Goal: Information Seeking & Learning: Learn about a topic

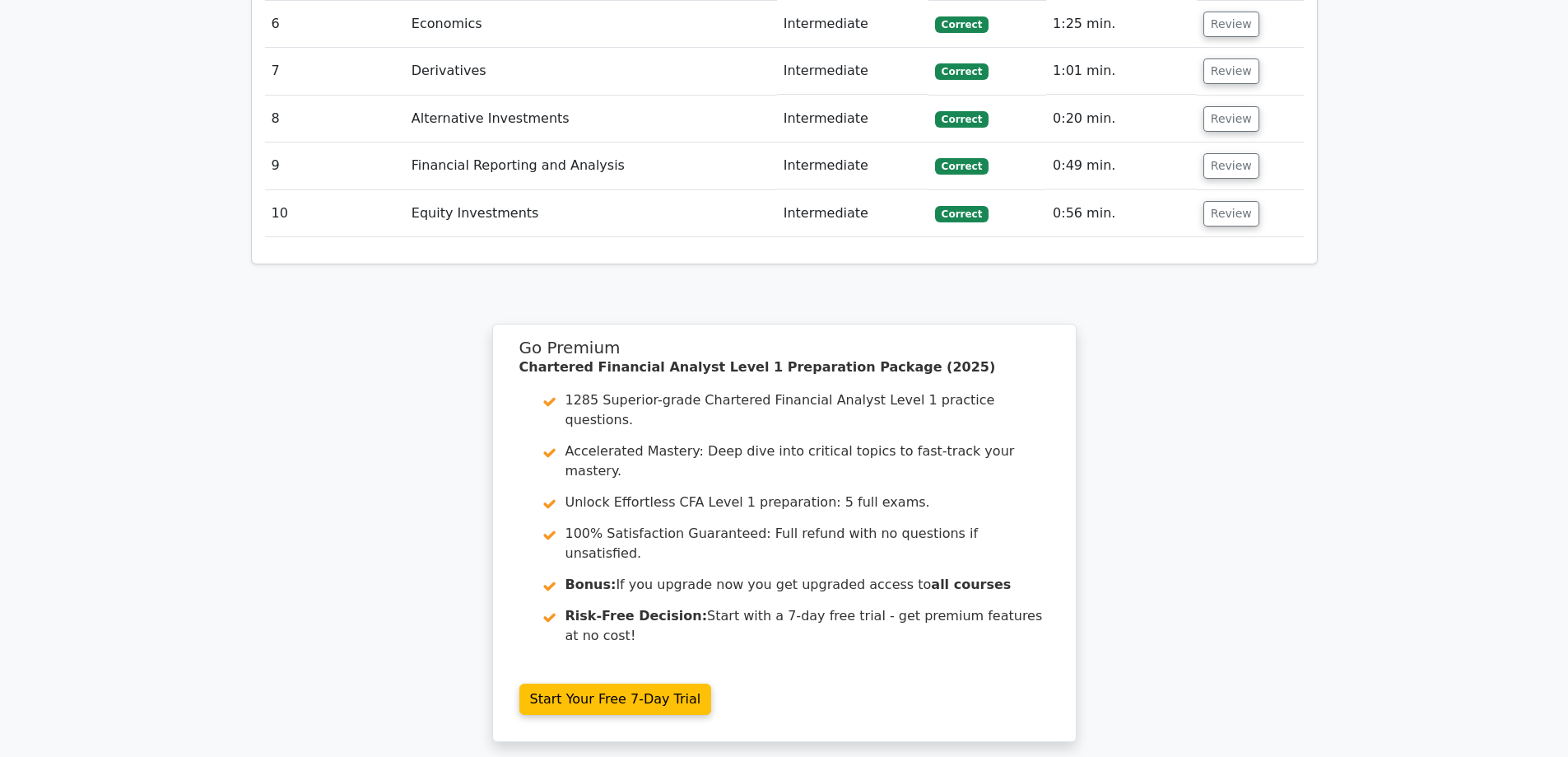
scroll to position [1800, 0]
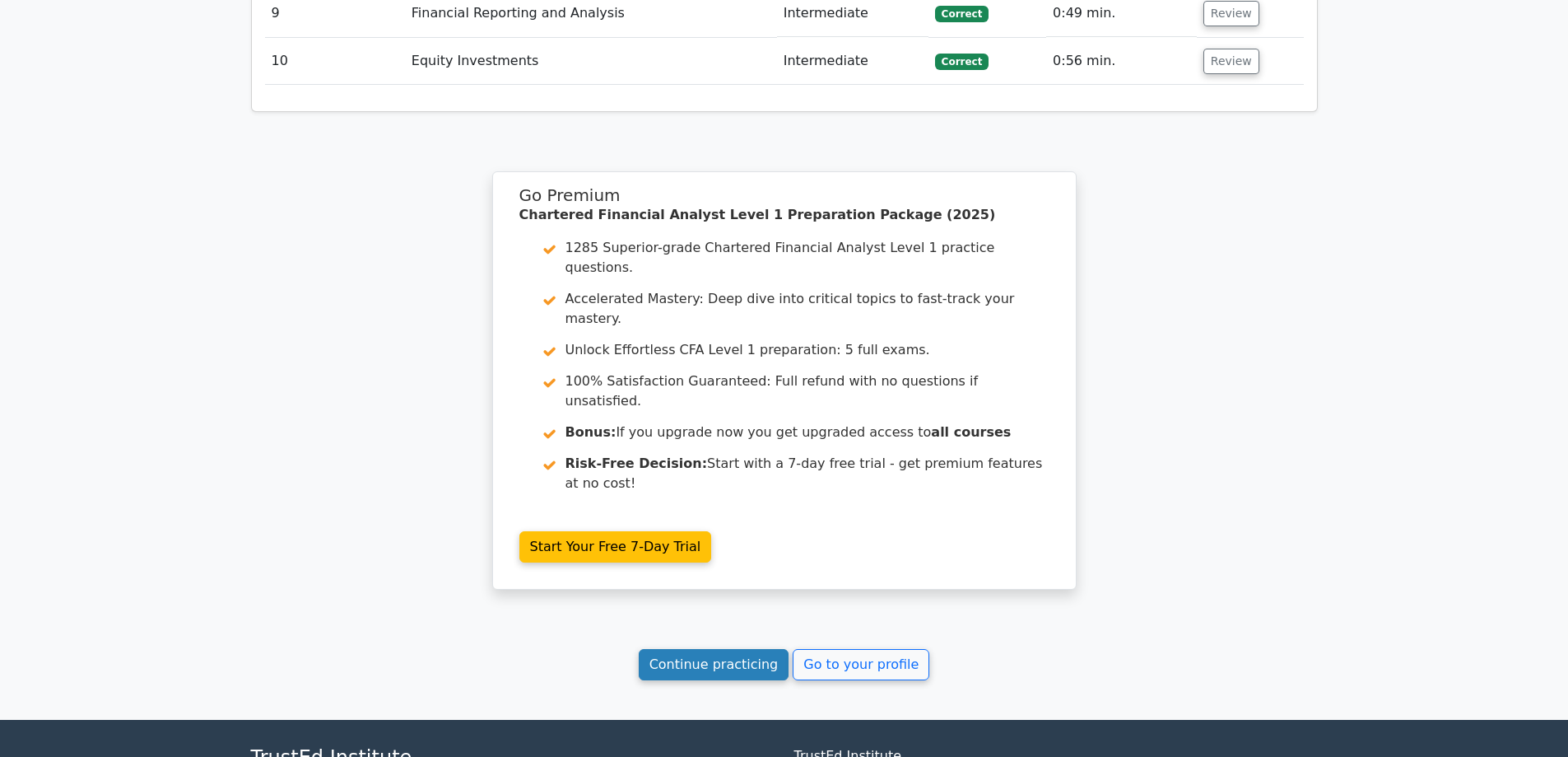
click at [735, 649] on link "Continue practicing" at bounding box center [714, 664] width 150 height 31
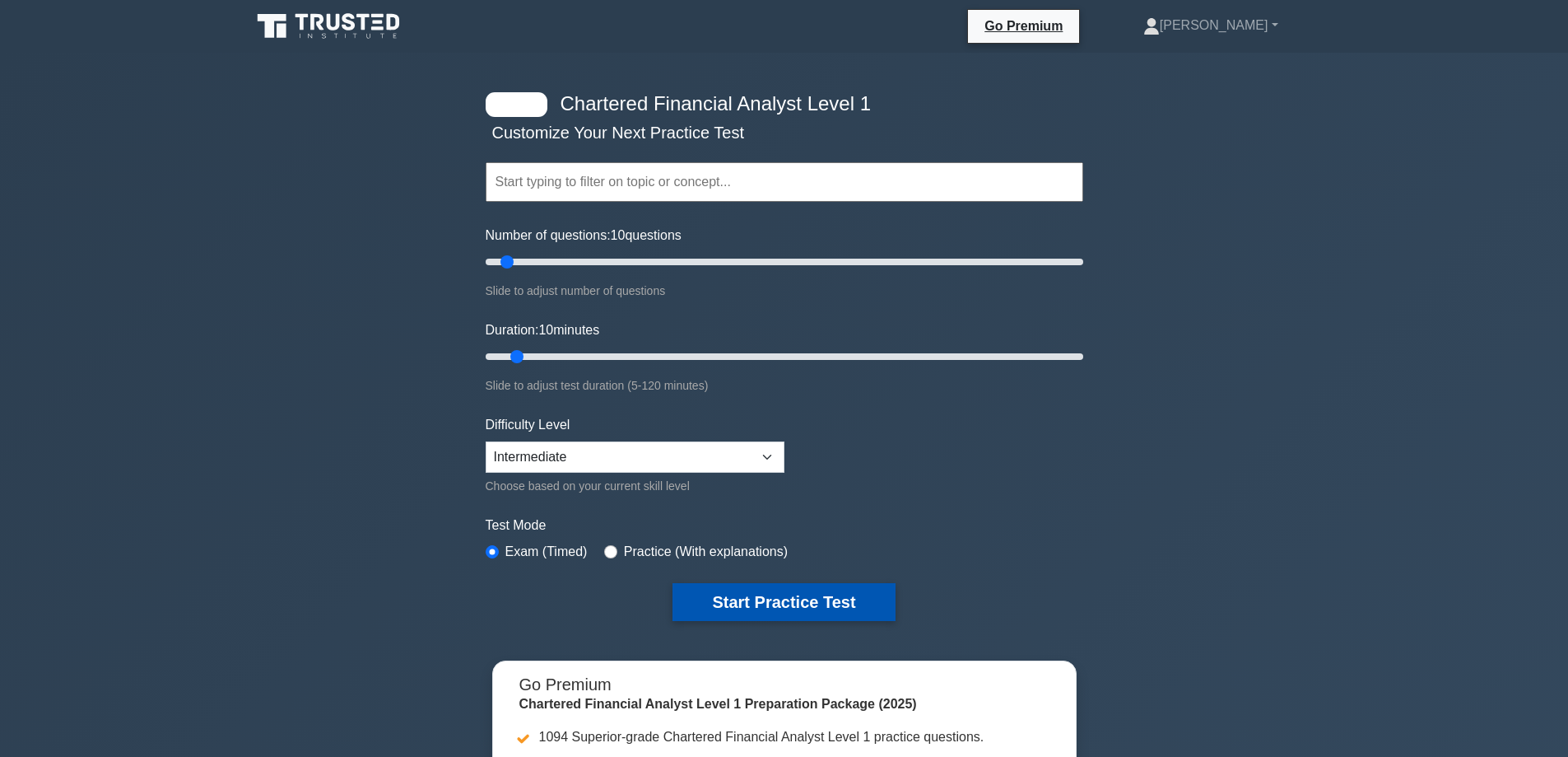
click at [794, 591] on button "Start Practice Test" at bounding box center [784, 602] width 222 height 38
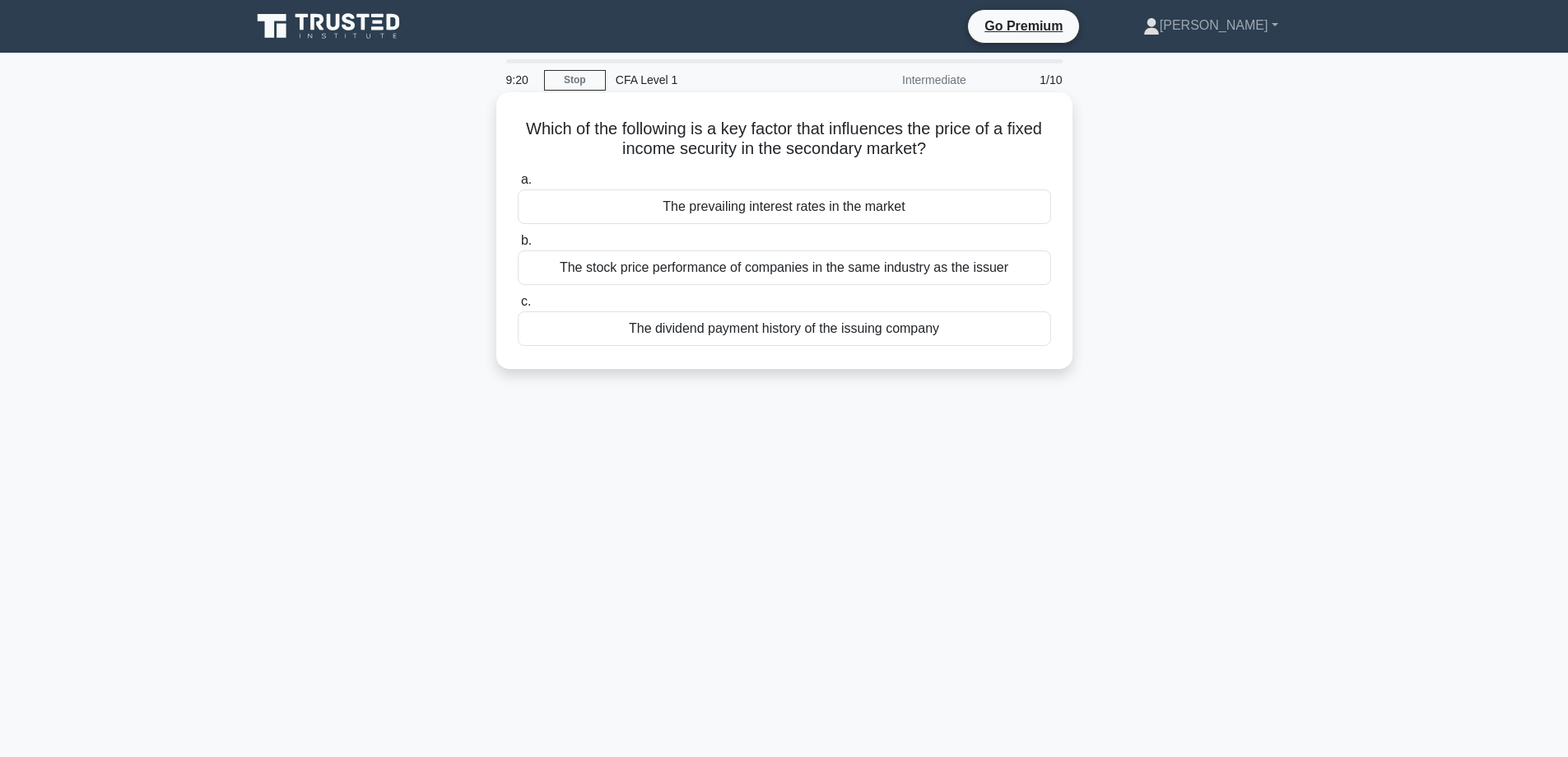
click at [787, 211] on div "The prevailing interest rates in the market" at bounding box center [784, 206] width 533 height 35
click at [518, 185] on input "a. The prevailing interest rates in the market" at bounding box center [518, 179] width 0 height 11
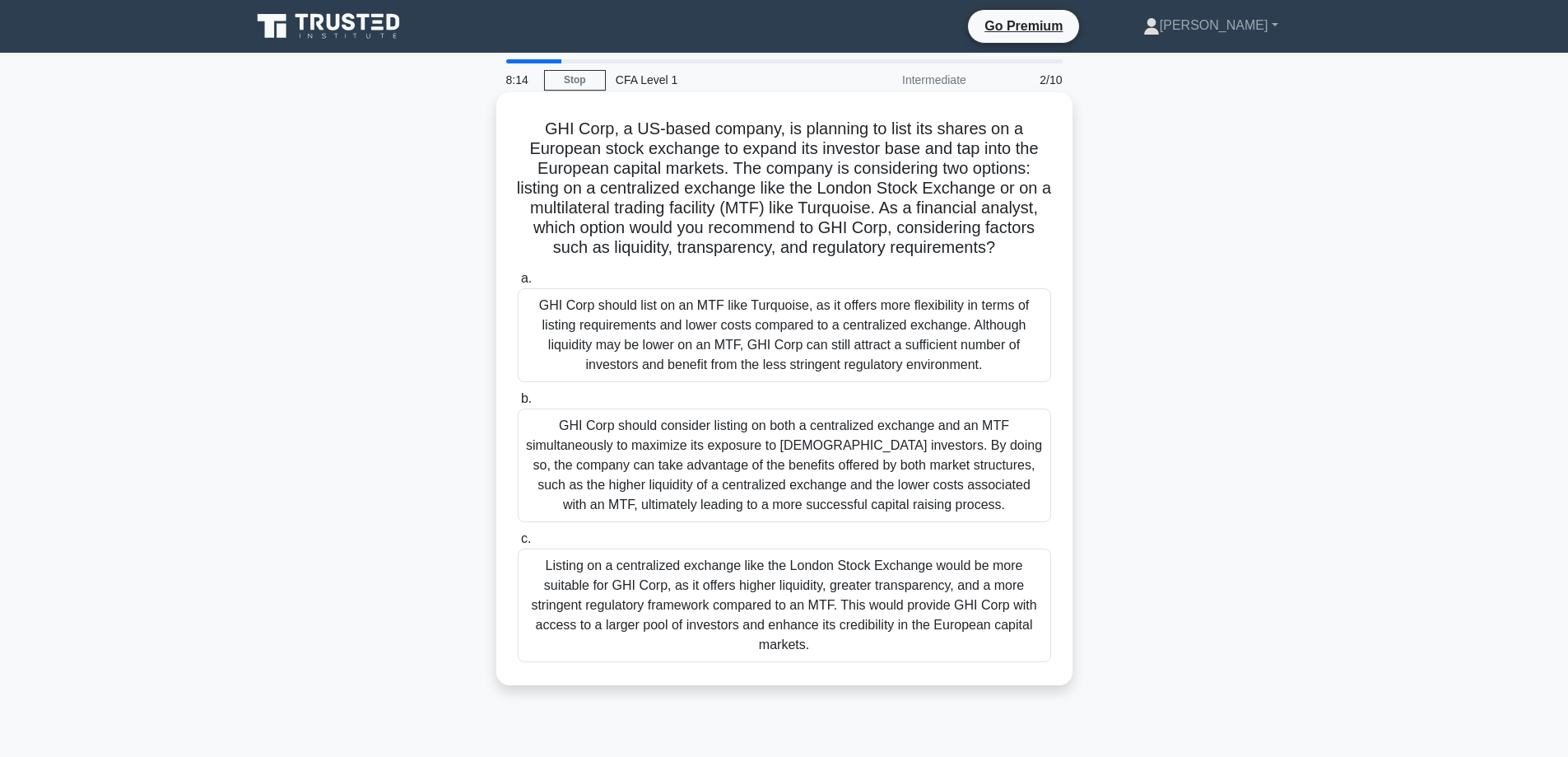
click at [855, 610] on div "Listing on a centralized exchange like the London Stock Exchange would be more …" at bounding box center [784, 606] width 533 height 113
click at [518, 545] on input "c. Listing on a centralized exchange like the London Stock Exchange would be mo…" at bounding box center [518, 539] width 0 height 11
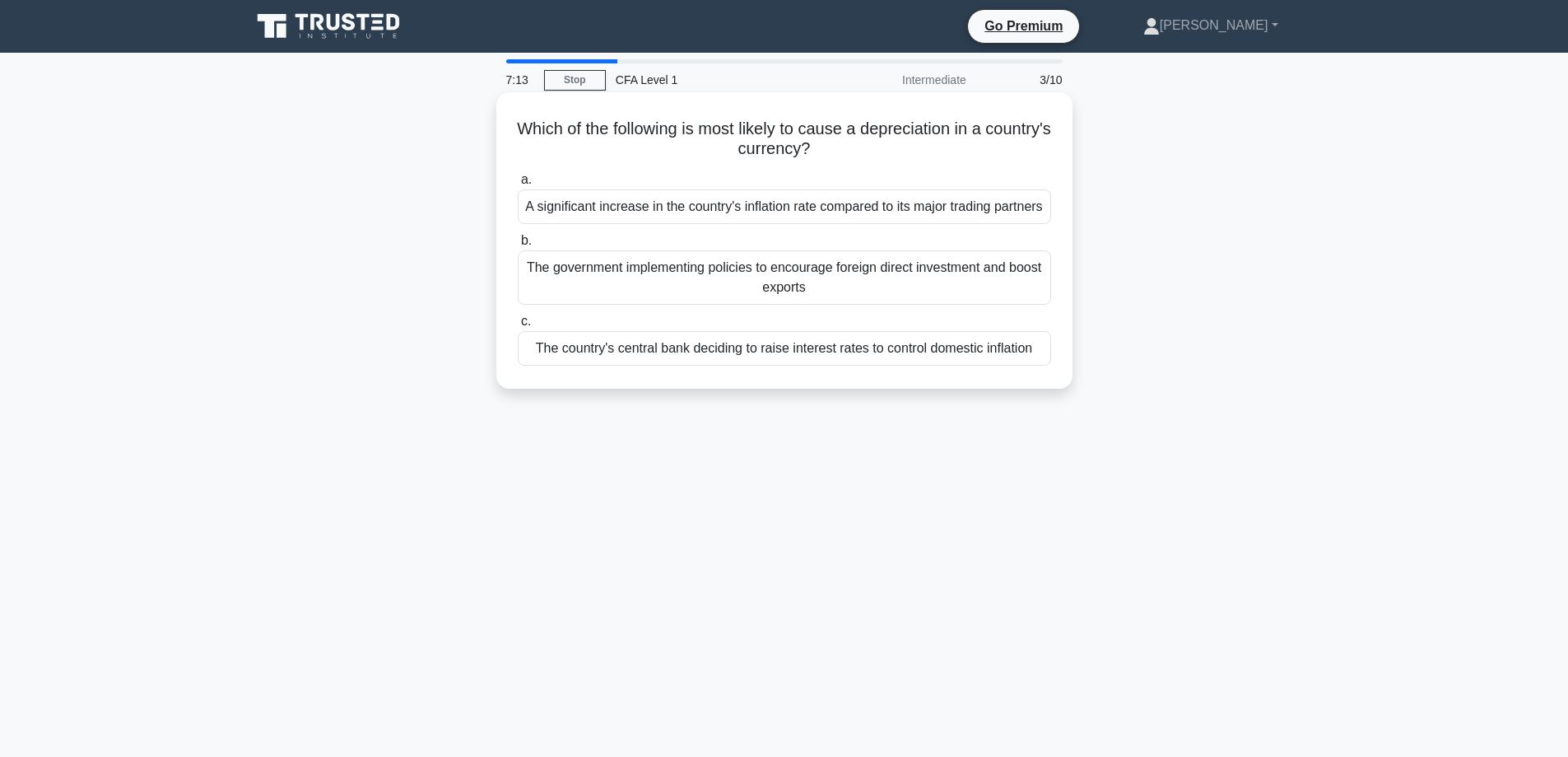
click at [921, 218] on div "A significant increase in the country's inflation rate compared to its major tr…" at bounding box center [784, 206] width 533 height 35
click at [518, 185] on input "a. A significant increase in the country's inflation rate compared to its major…" at bounding box center [518, 179] width 0 height 11
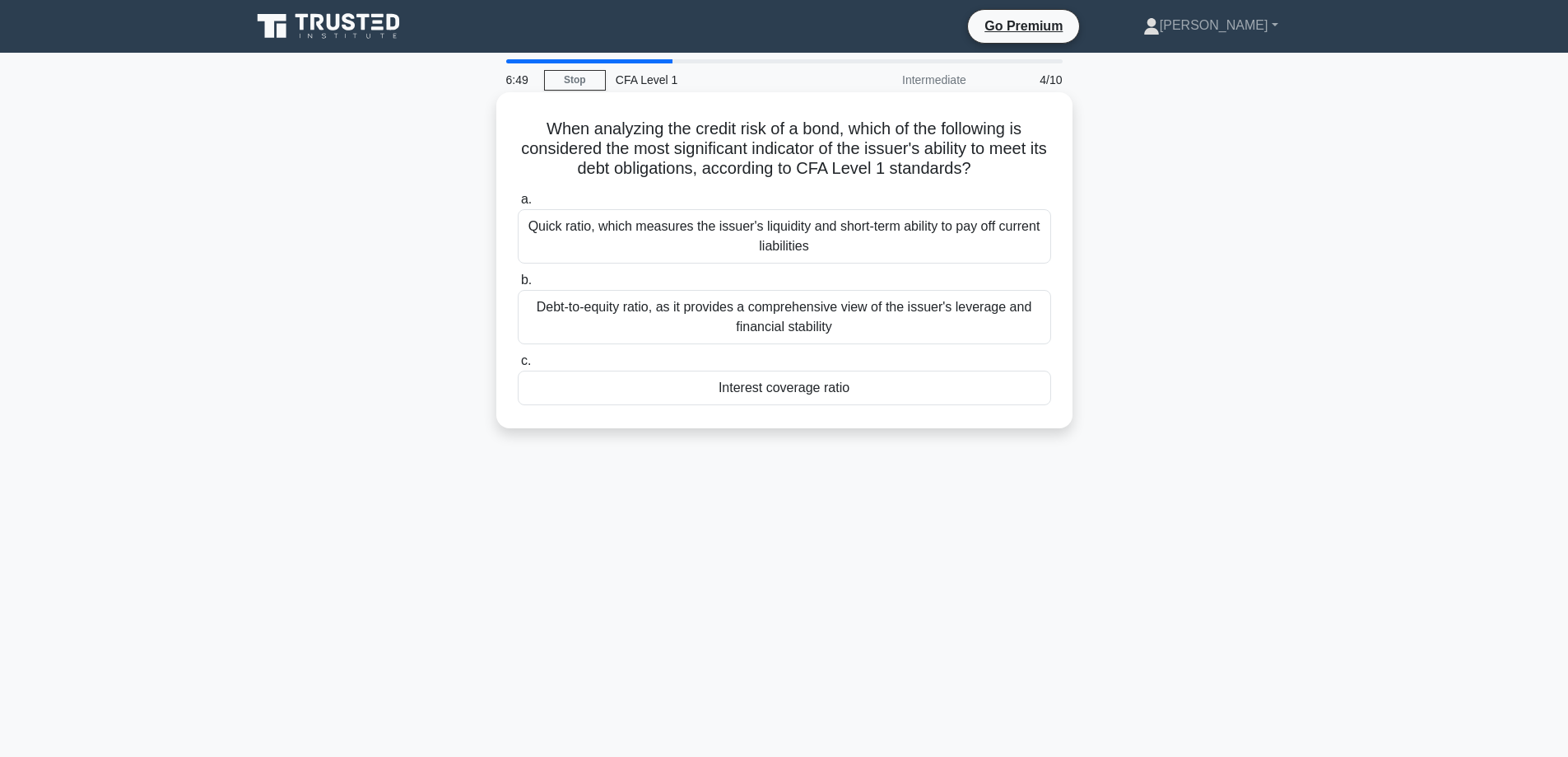
click at [910, 392] on div "Interest coverage ratio" at bounding box center [784, 387] width 533 height 35
click at [518, 366] on input "c. Interest coverage ratio" at bounding box center [518, 361] width 0 height 11
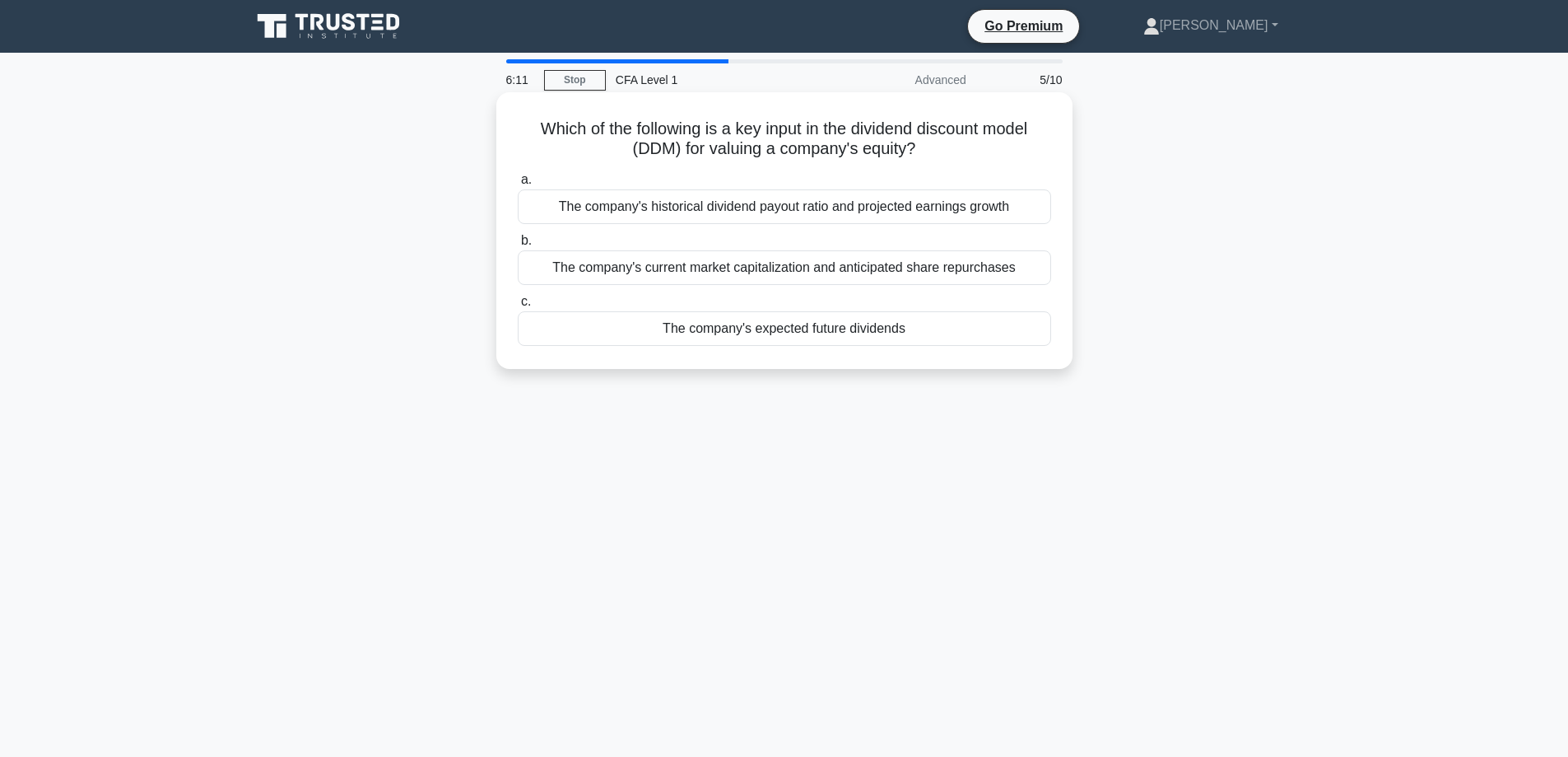
click at [852, 202] on div "The company's historical dividend payout ratio and projected earnings growth" at bounding box center [784, 206] width 533 height 35
click at [518, 185] on input "a. The company's historical dividend payout ratio and projected earnings growth" at bounding box center [518, 179] width 0 height 11
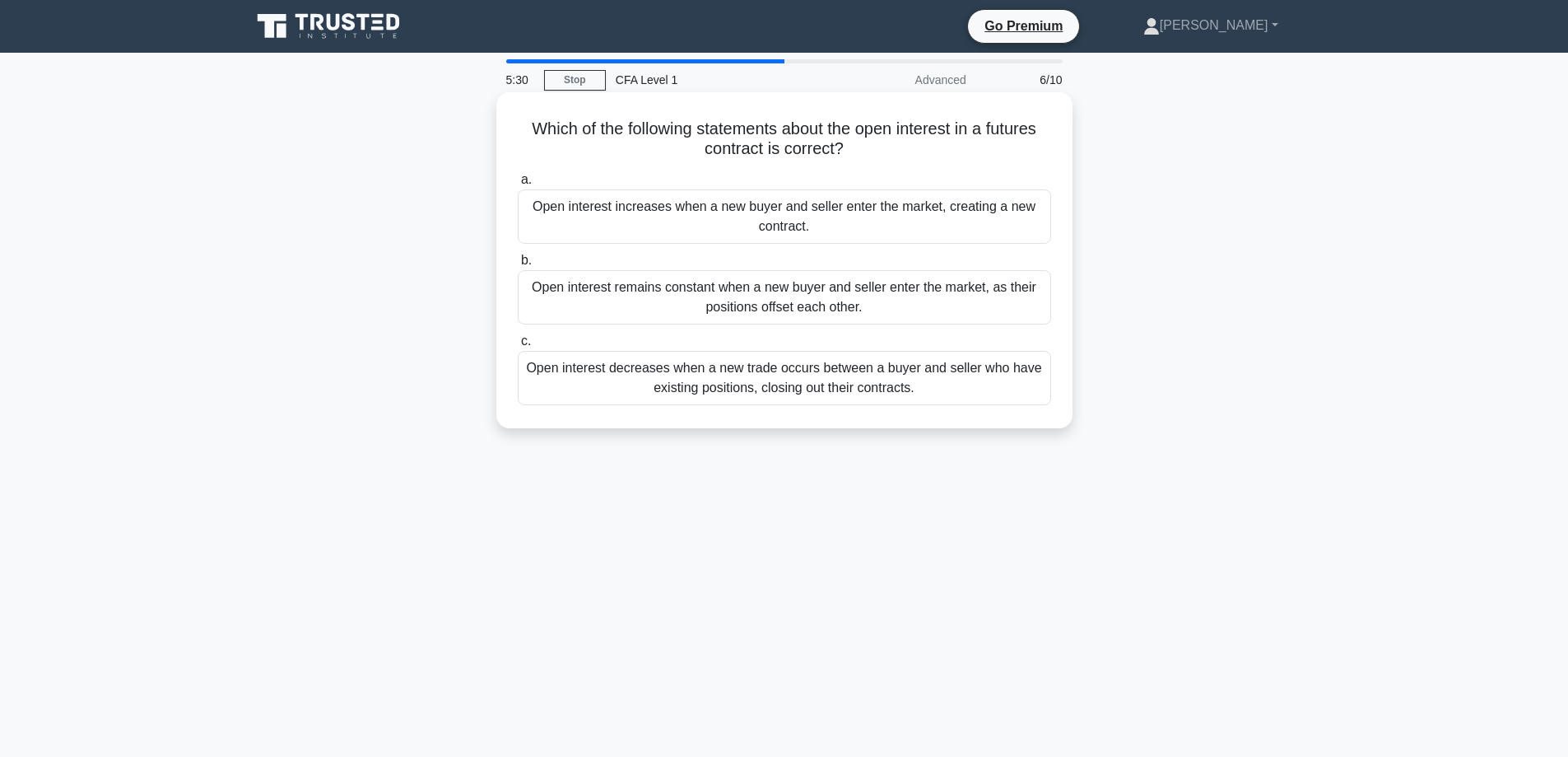
click at [917, 382] on div "Open interest decreases when a new trade occurs between a buyer and seller who …" at bounding box center [784, 378] width 533 height 54
click at [518, 347] on input "c. Open interest decreases when a new trade occurs between a buyer and seller w…" at bounding box center [518, 341] width 0 height 11
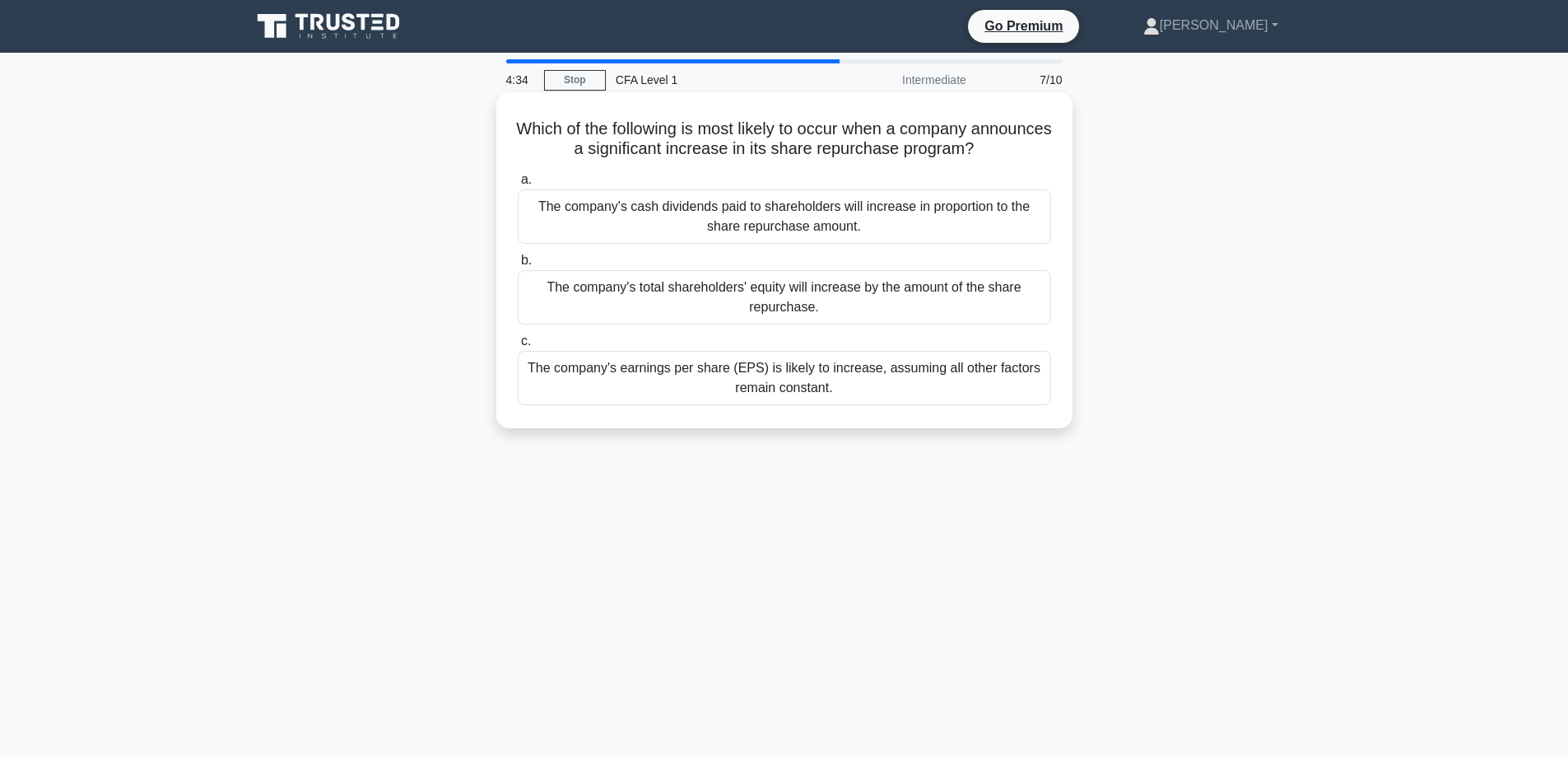
click at [838, 378] on div "The company's earnings per share (EPS) is likely to increase, assuming all othe…" at bounding box center [784, 378] width 533 height 54
click at [518, 347] on input "c. The company's earnings per share (EPS) is likely to increase, assuming all o…" at bounding box center [518, 341] width 0 height 11
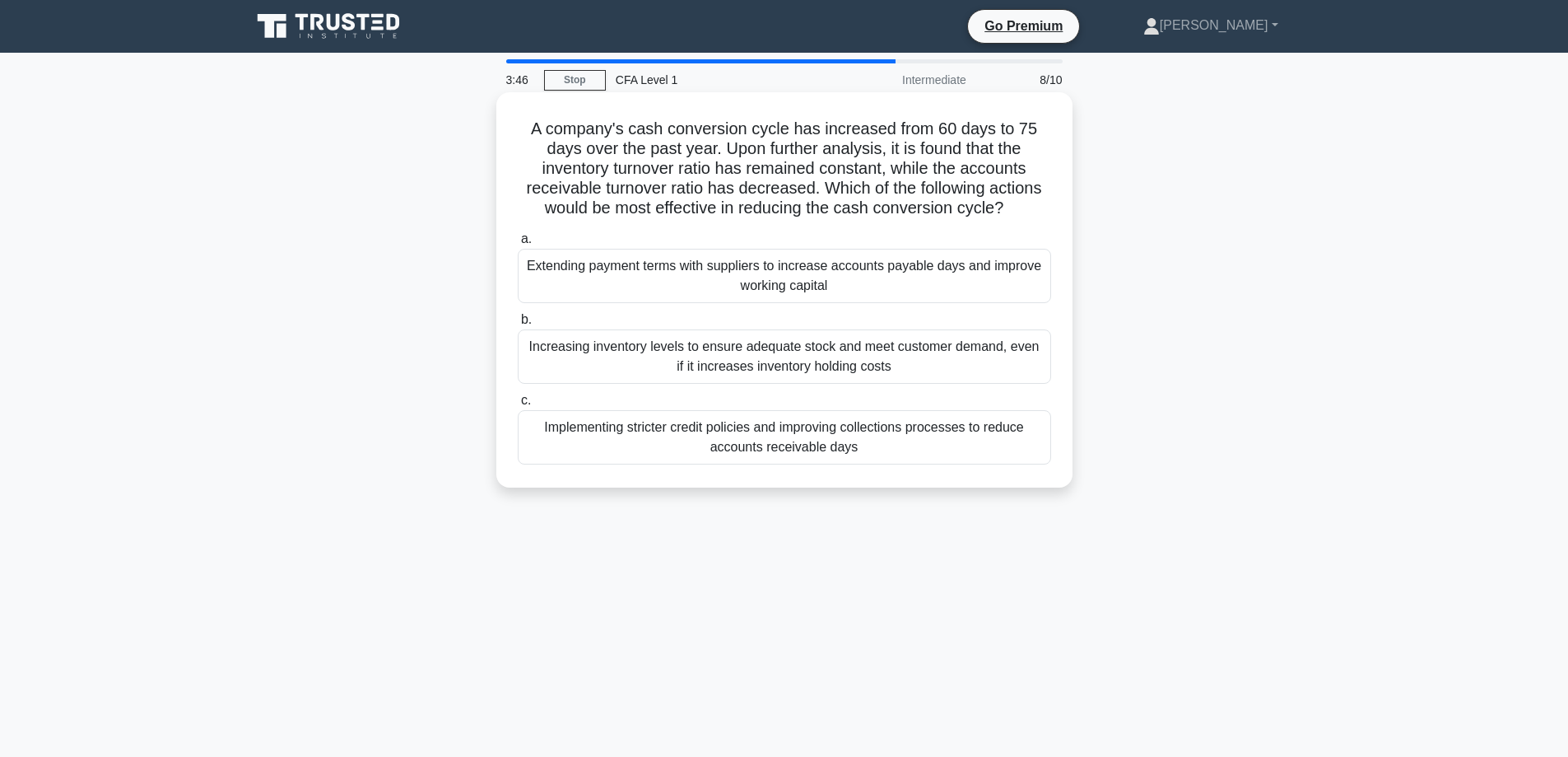
click at [990, 435] on div "Implementing stricter credit policies and improving collections processes to re…" at bounding box center [784, 437] width 533 height 54
click at [518, 406] on input "c. Implementing stricter credit policies and improving collections processes to…" at bounding box center [518, 401] width 0 height 11
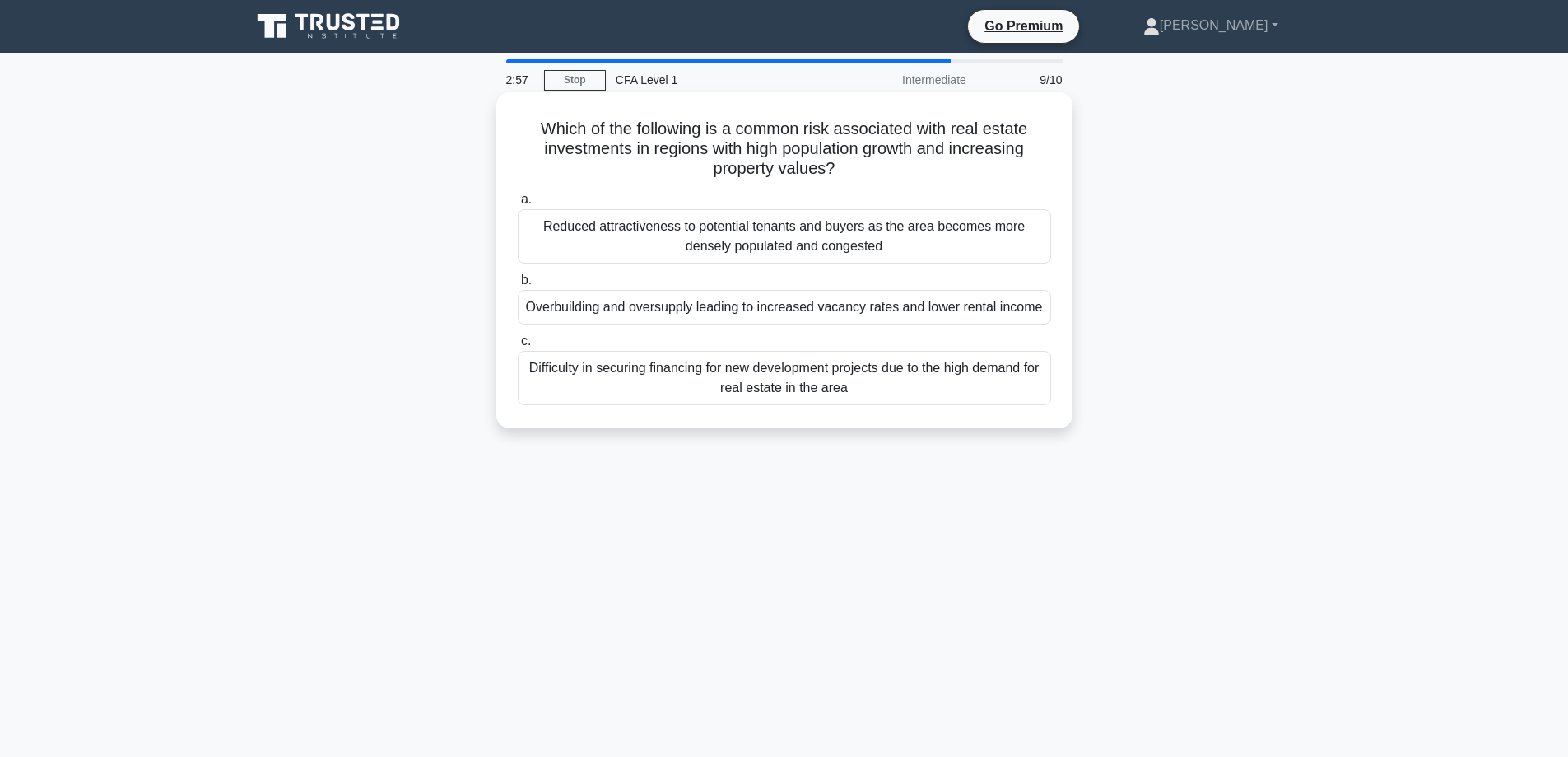
click at [914, 233] on div "Reduced attractiveness to potential tenants and buyers as the area becomes more…" at bounding box center [784, 236] width 533 height 54
click at [518, 206] on input "a. Reduced attractiveness to potential tenants and buyers as the area becomes m…" at bounding box center [518, 200] width 0 height 11
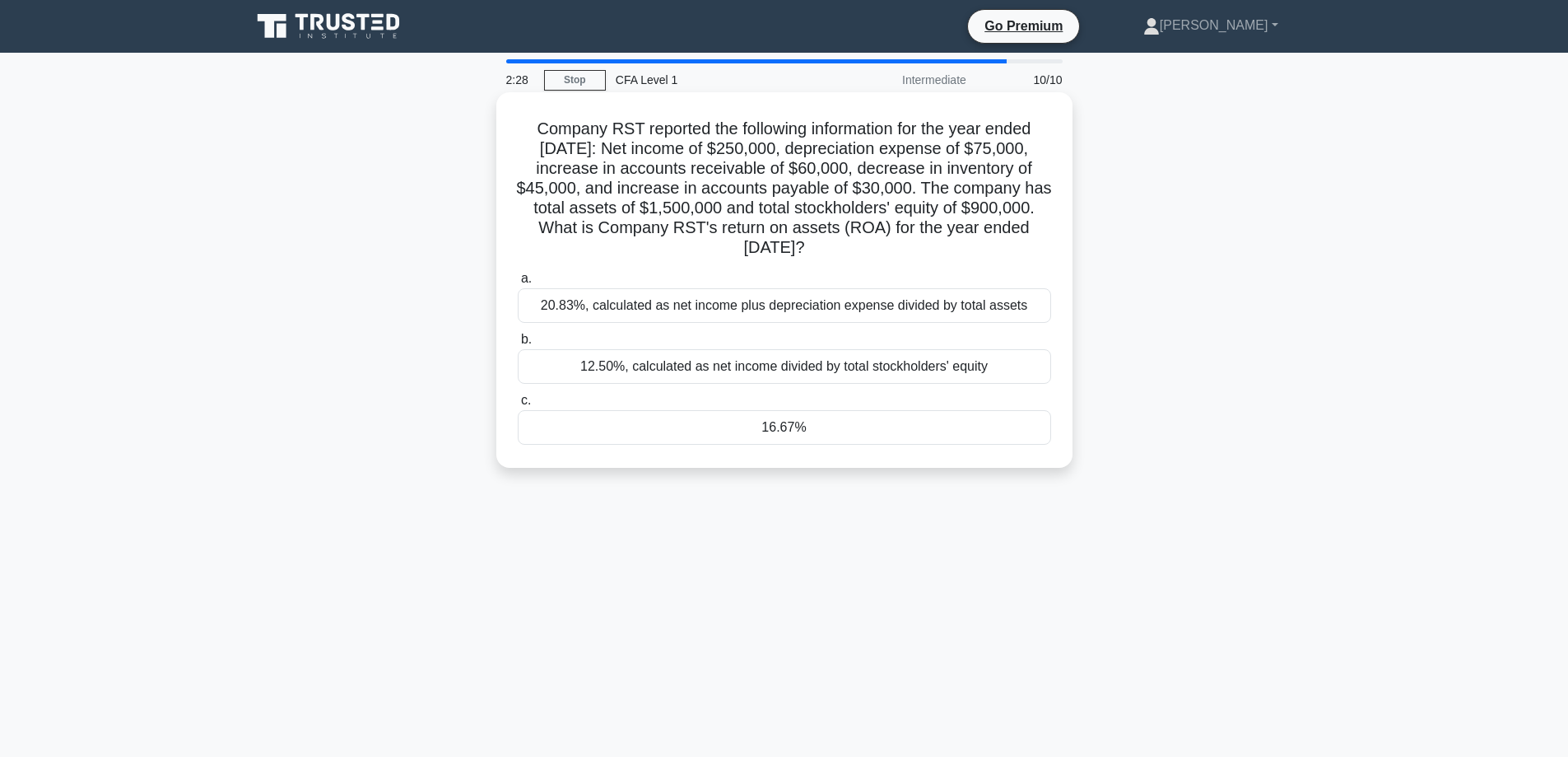
click at [686, 427] on div "16.67%" at bounding box center [784, 427] width 533 height 35
click at [518, 406] on input "c. 16.67%" at bounding box center [518, 401] width 0 height 11
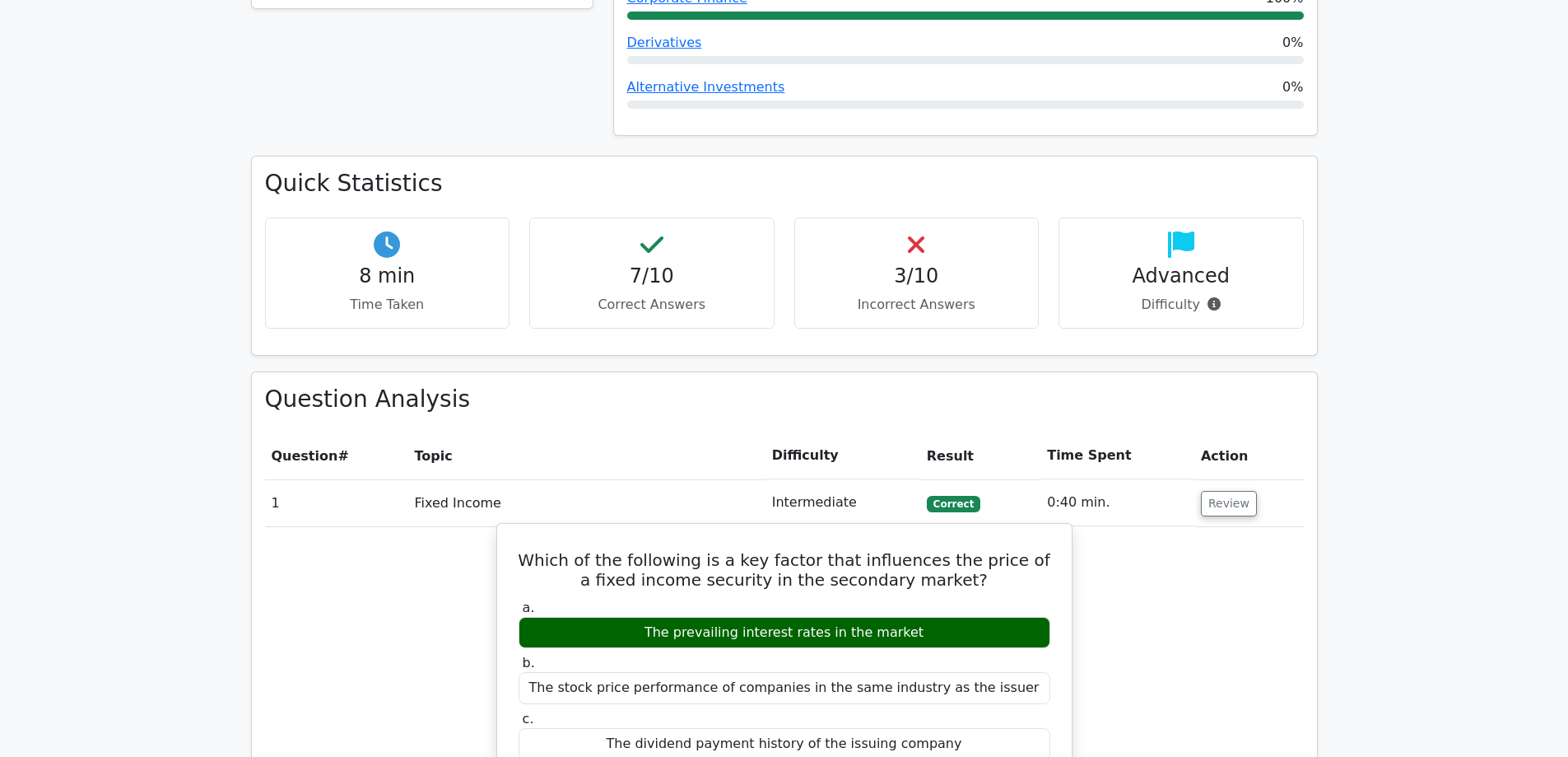
scroll to position [1071, 0]
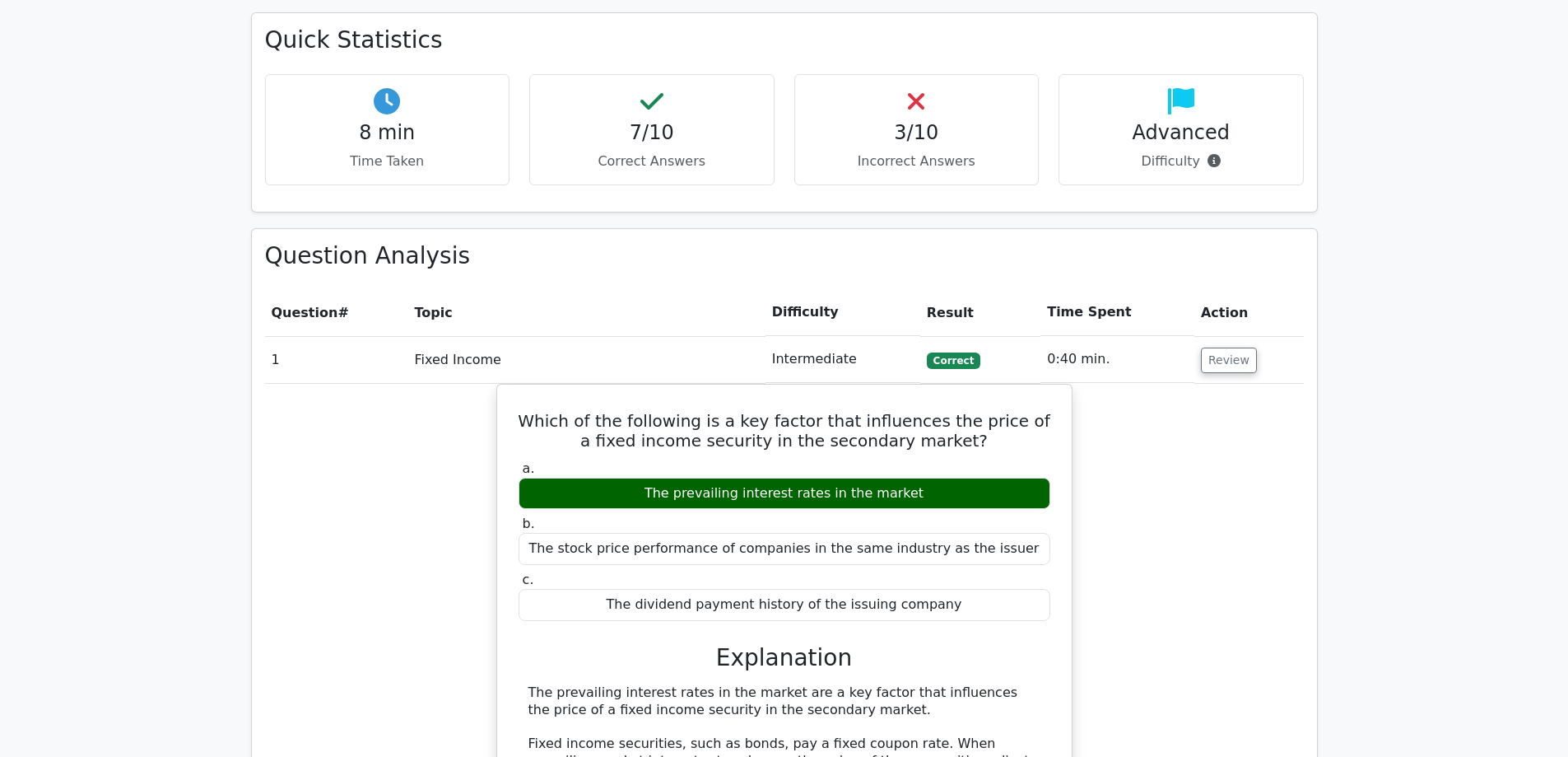
drag, startPoint x: 1221, startPoint y: 280, endPoint x: 1225, endPoint y: 261, distance: 19.4
click at [1227, 348] on button "Review" at bounding box center [1229, 360] width 56 height 25
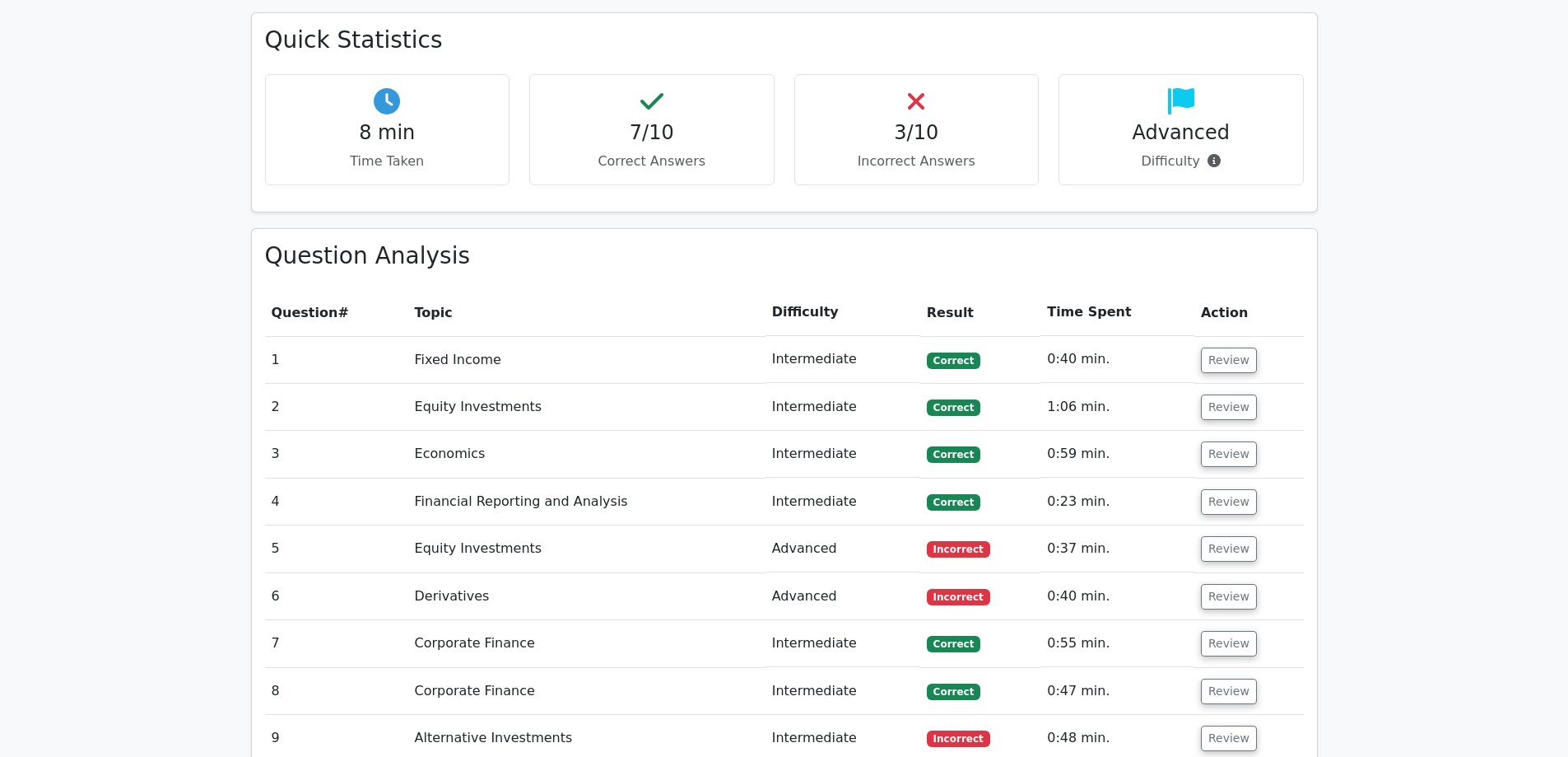
scroll to position [1154, 0]
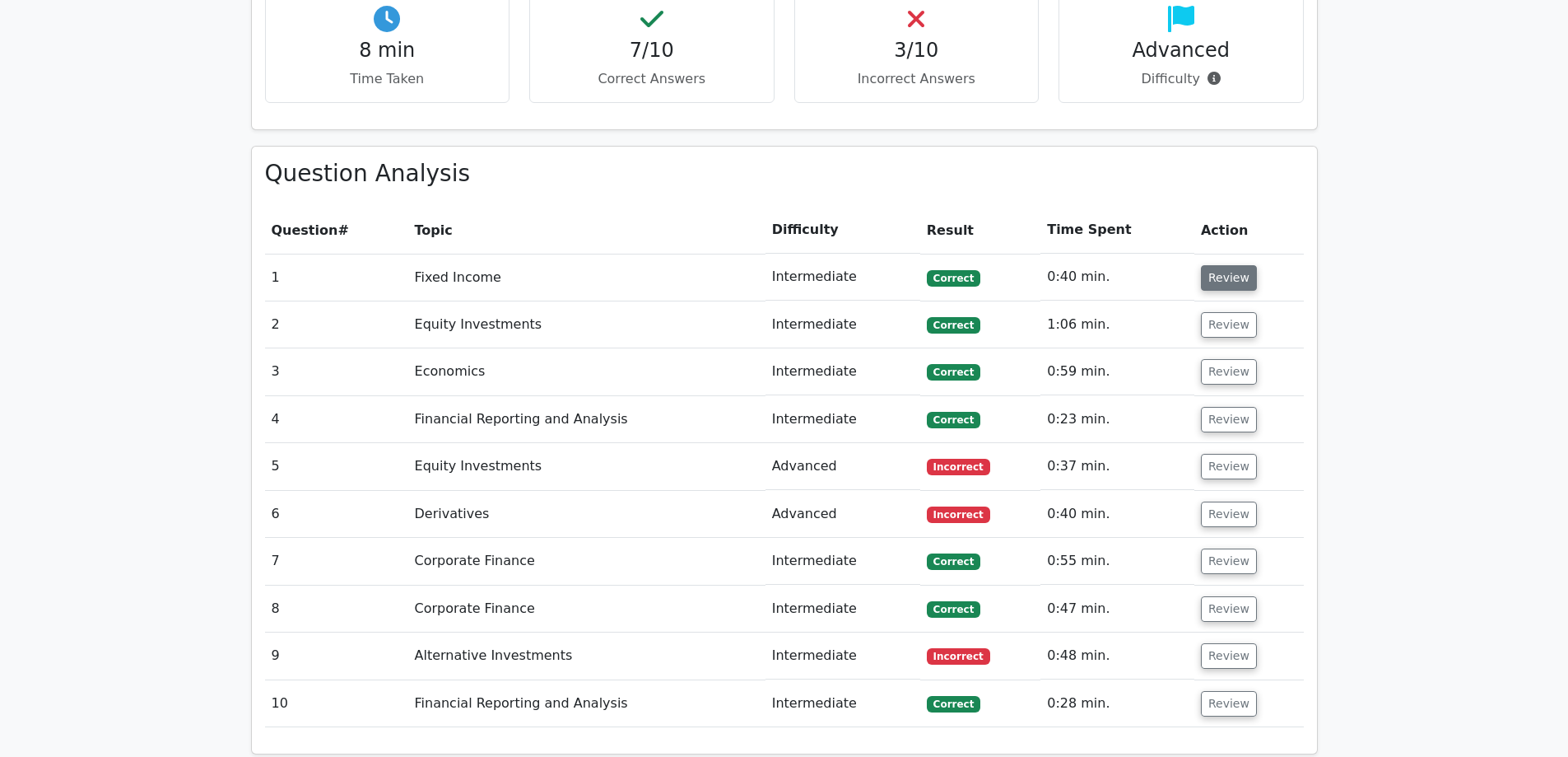
click at [1201, 266] on button "Review" at bounding box center [1229, 278] width 56 height 25
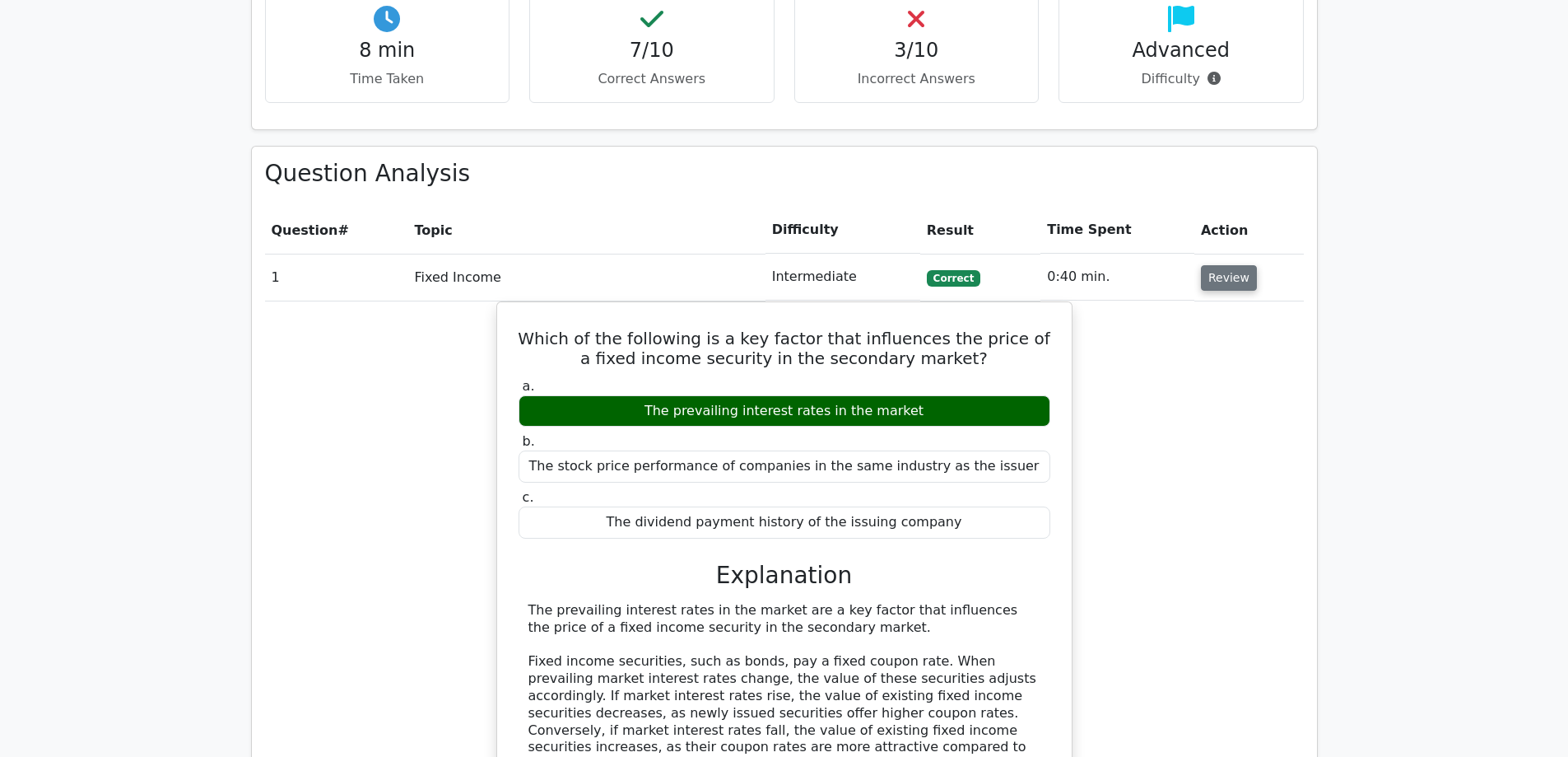
click at [1209, 266] on button "Review" at bounding box center [1229, 278] width 56 height 25
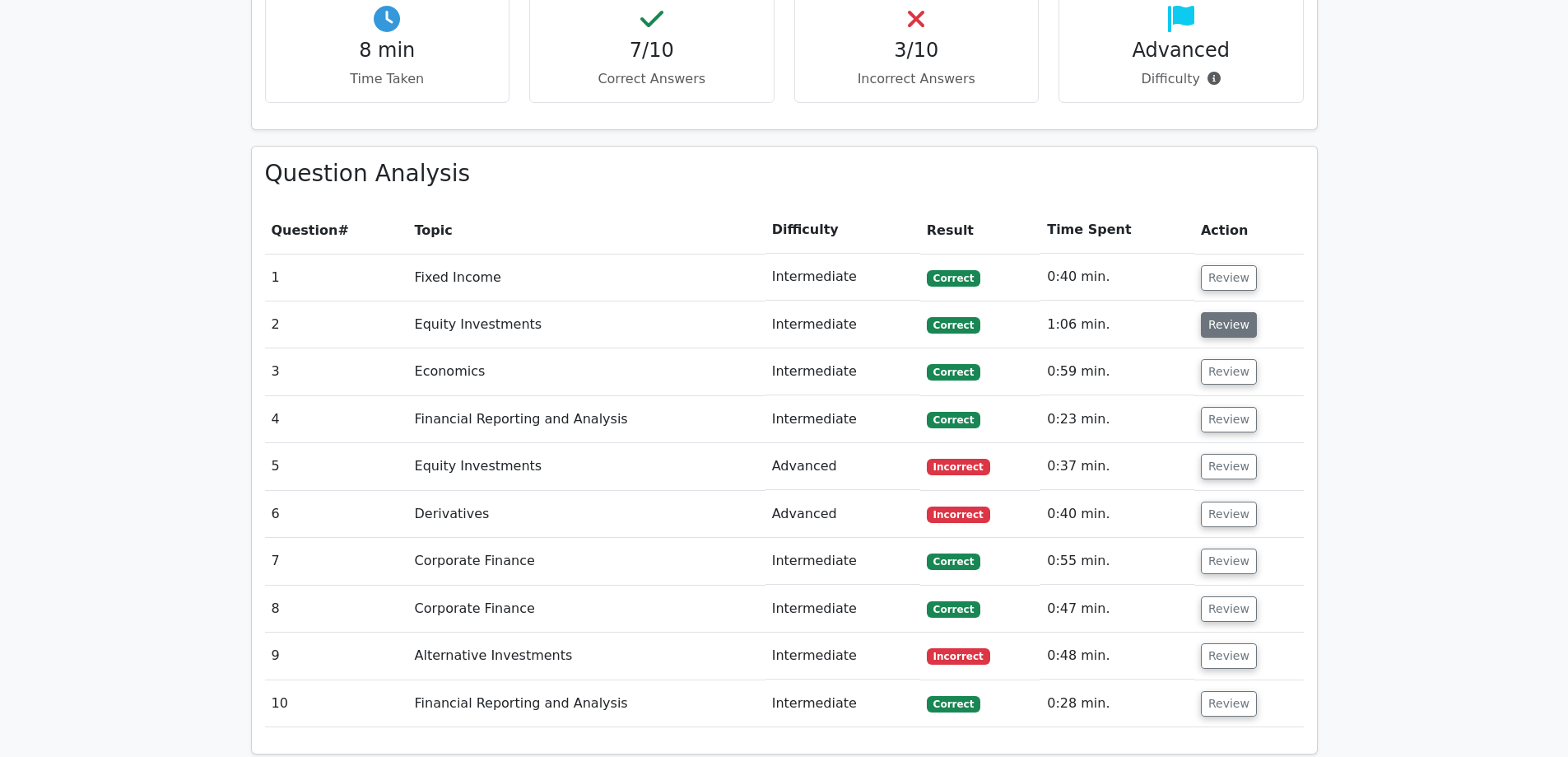
click at [1218, 312] on button "Review" at bounding box center [1229, 325] width 56 height 25
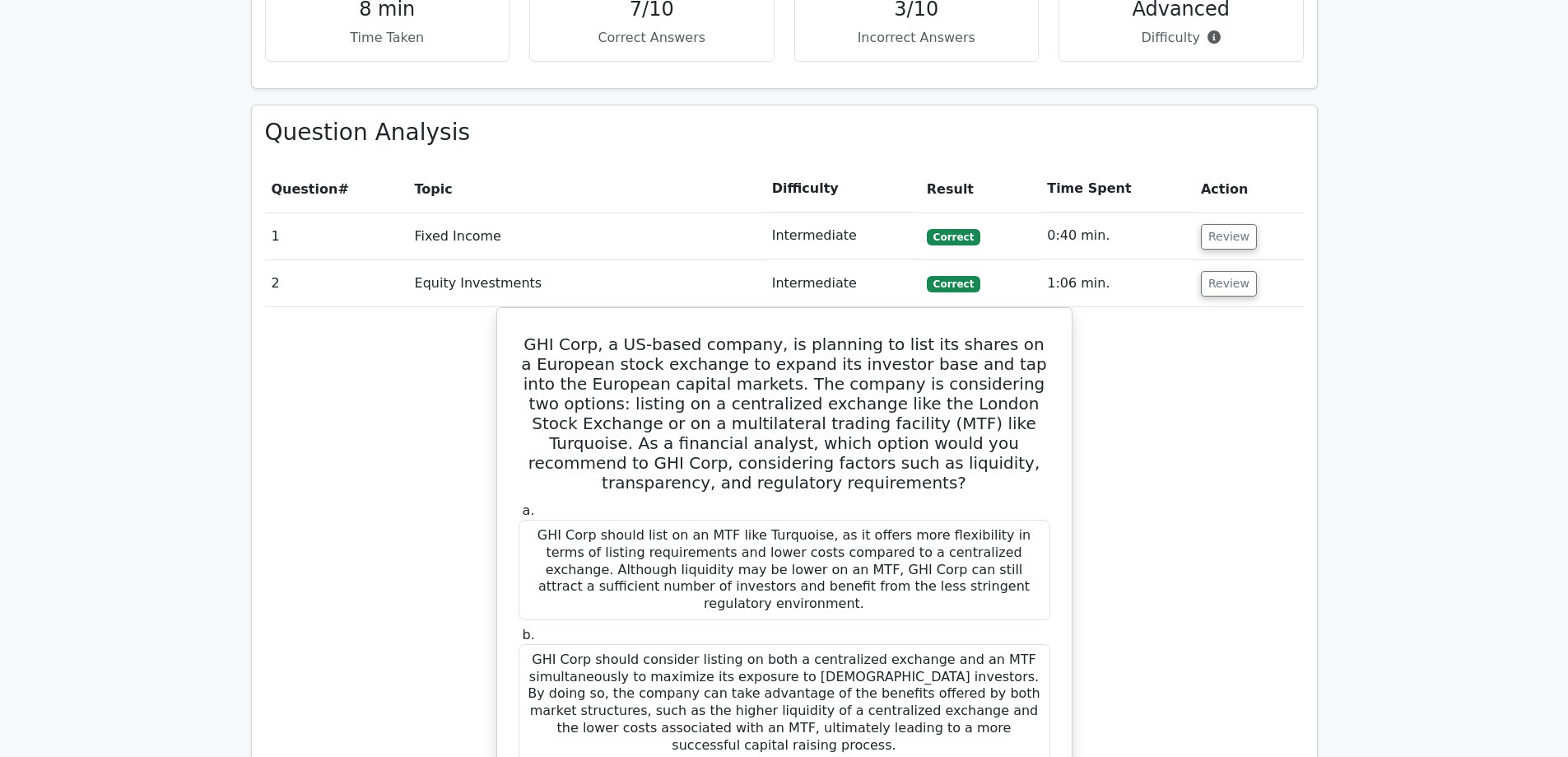
scroll to position [1236, 0]
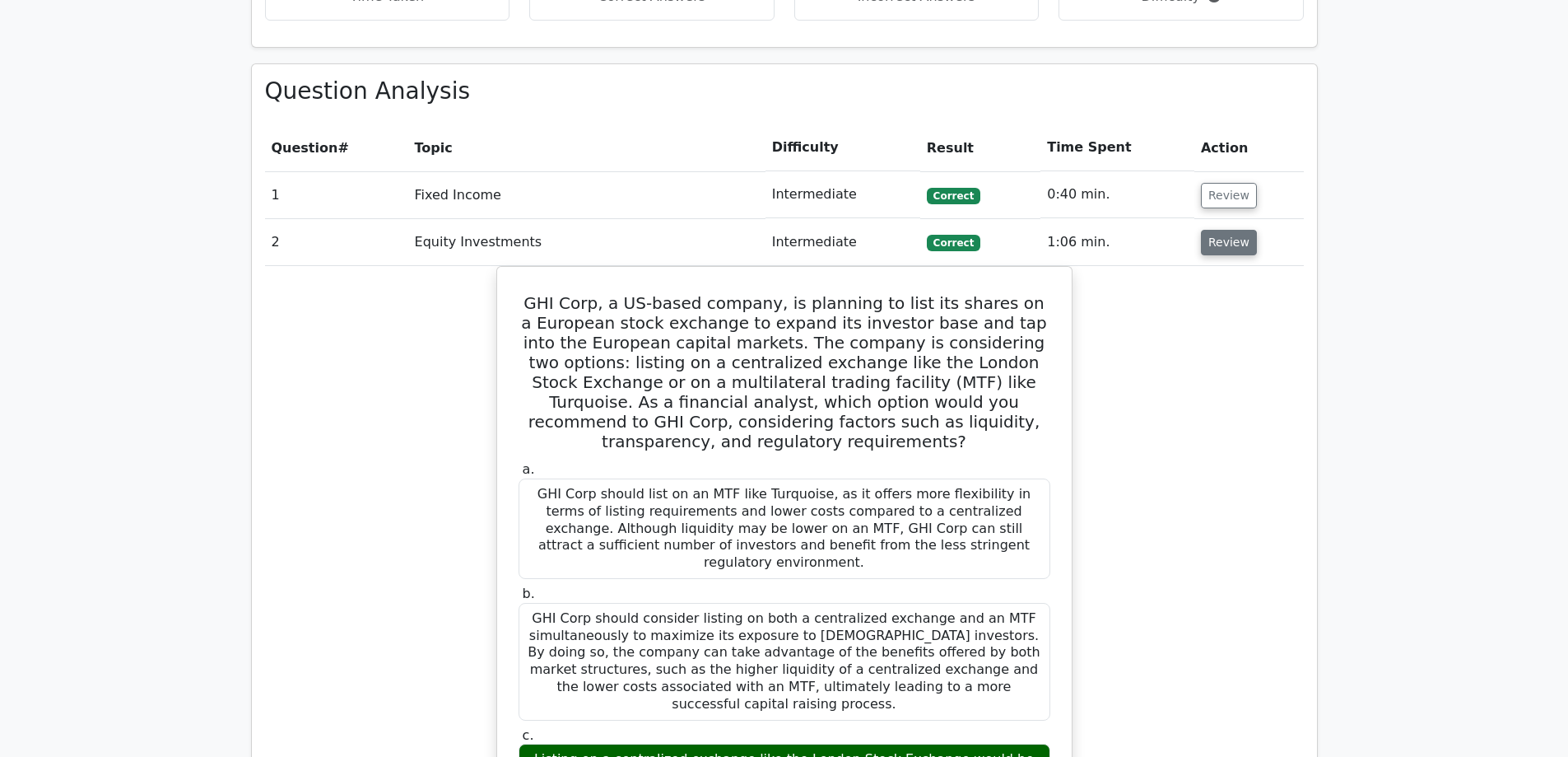
click at [1211, 230] on button "Review" at bounding box center [1229, 243] width 56 height 25
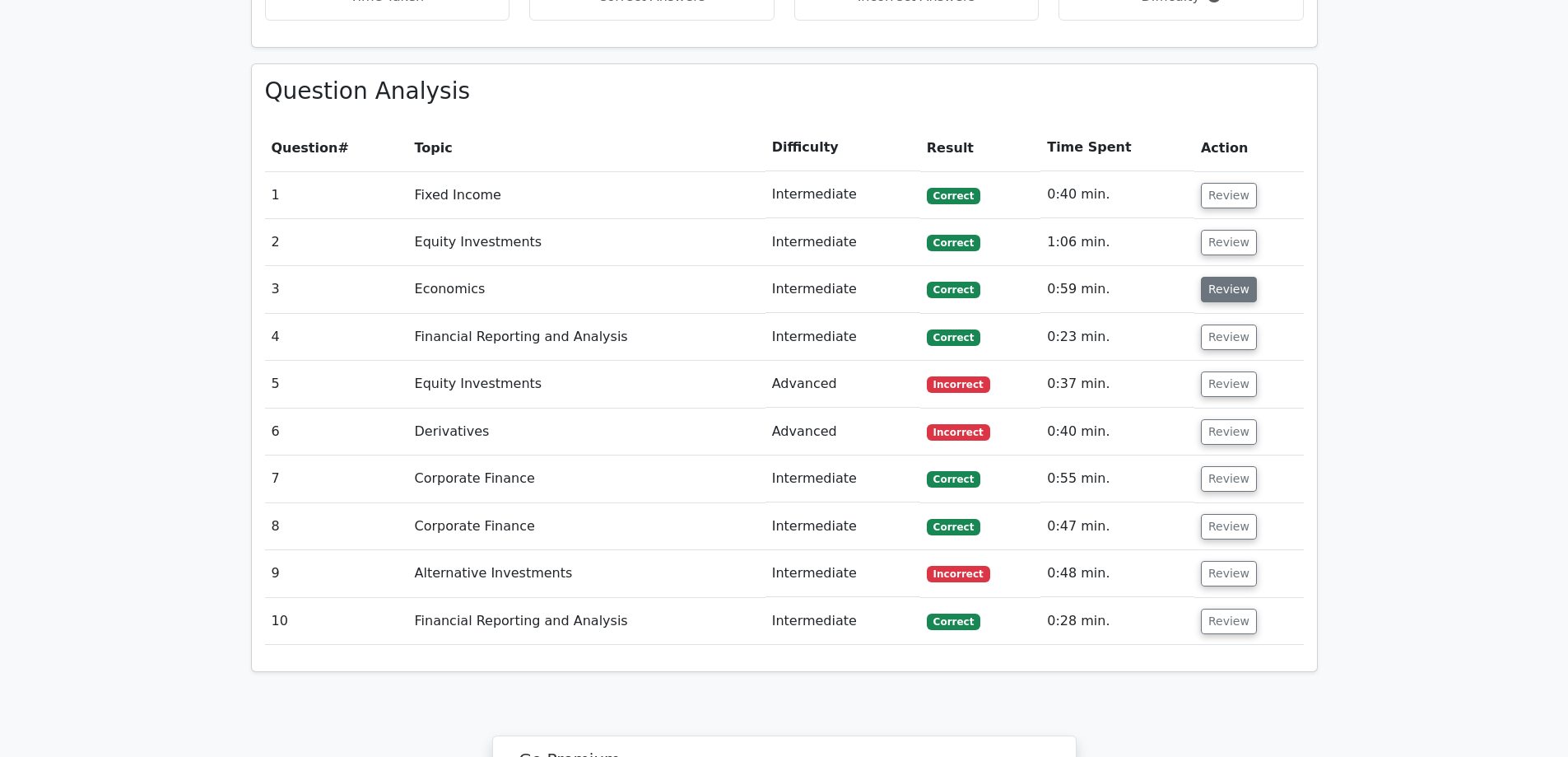
click at [1221, 277] on button "Review" at bounding box center [1229, 289] width 56 height 25
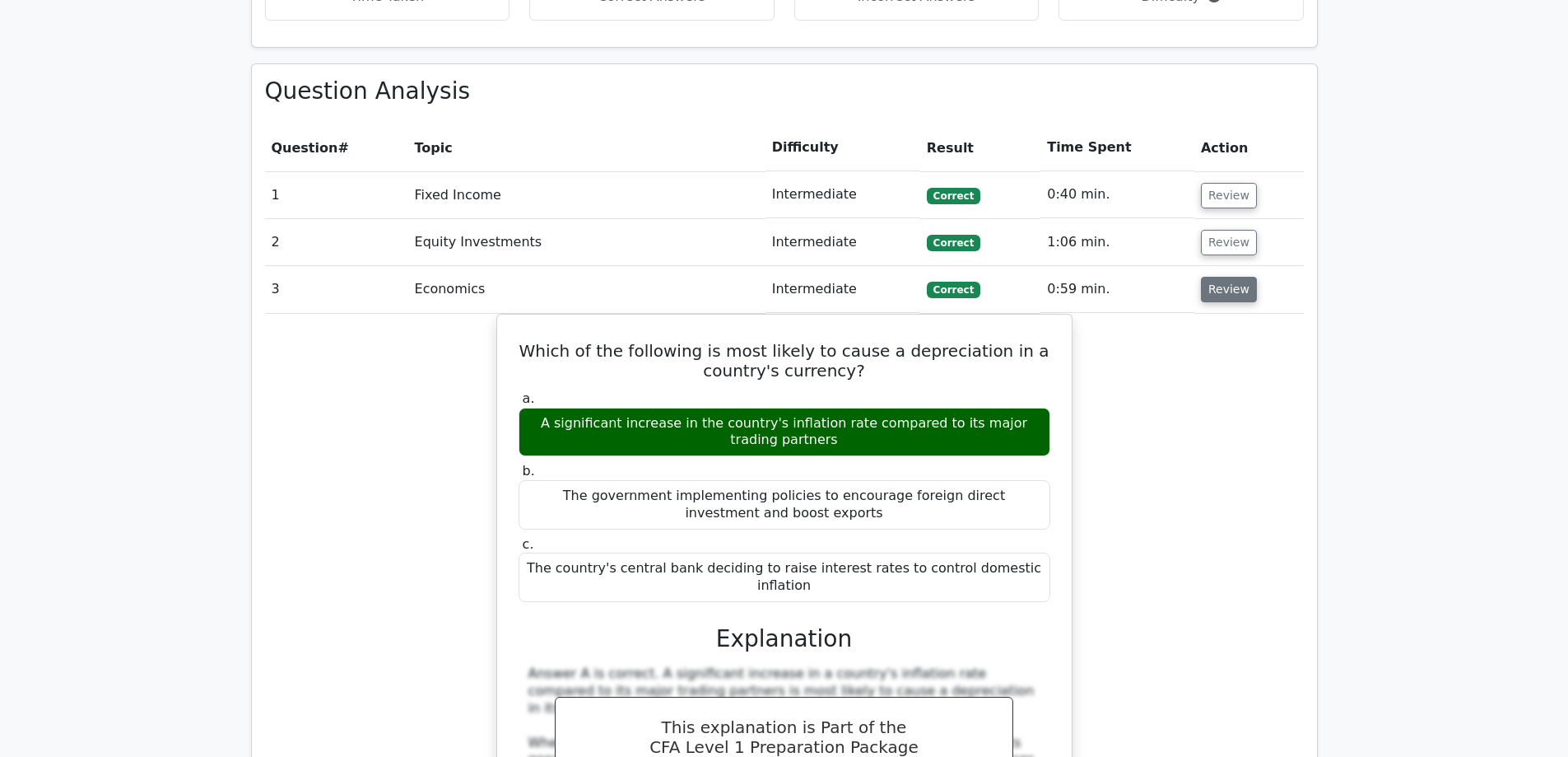
click at [1221, 277] on button "Review" at bounding box center [1229, 289] width 56 height 25
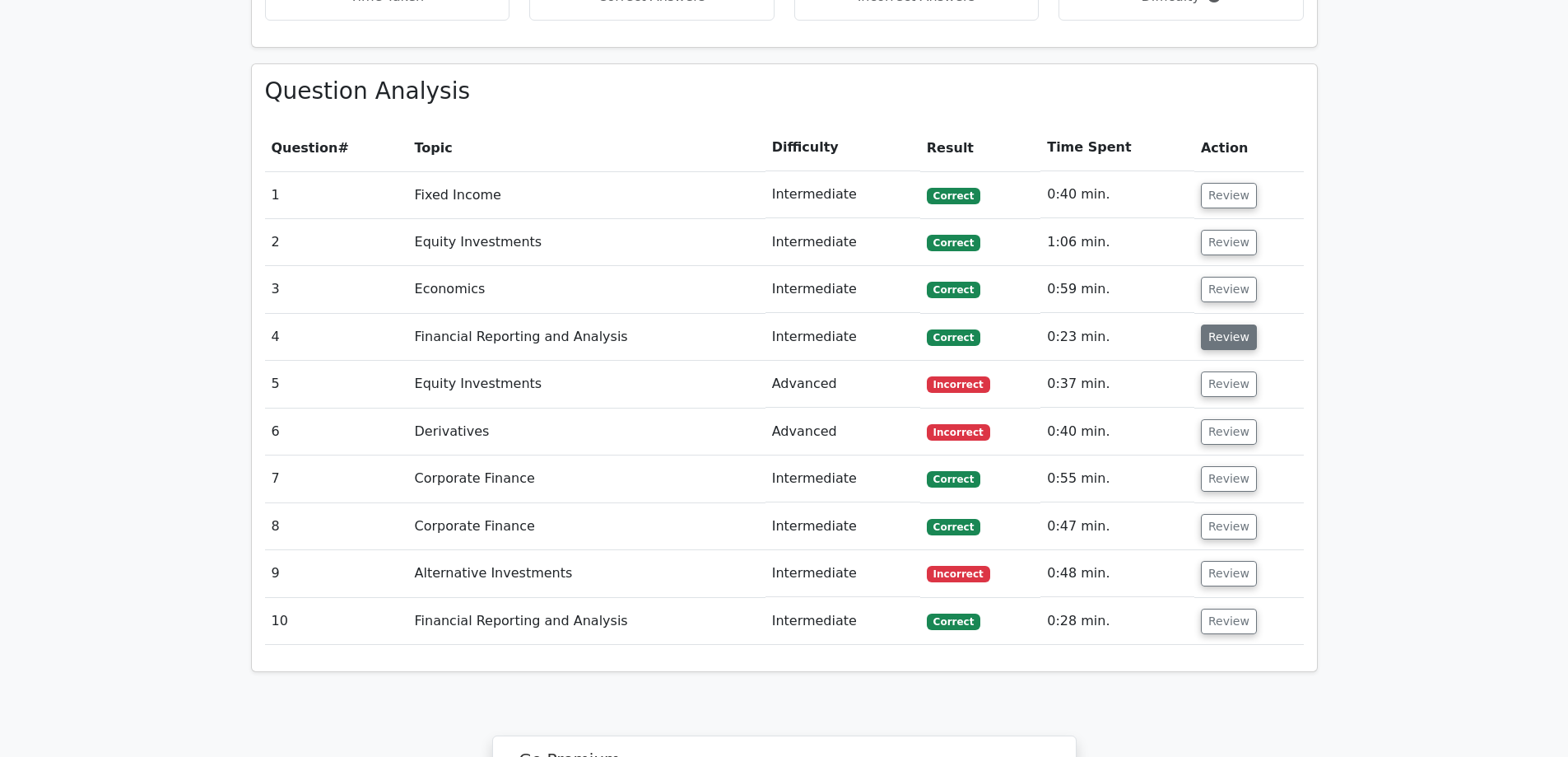
click at [1220, 325] on button "Review" at bounding box center [1229, 337] width 56 height 25
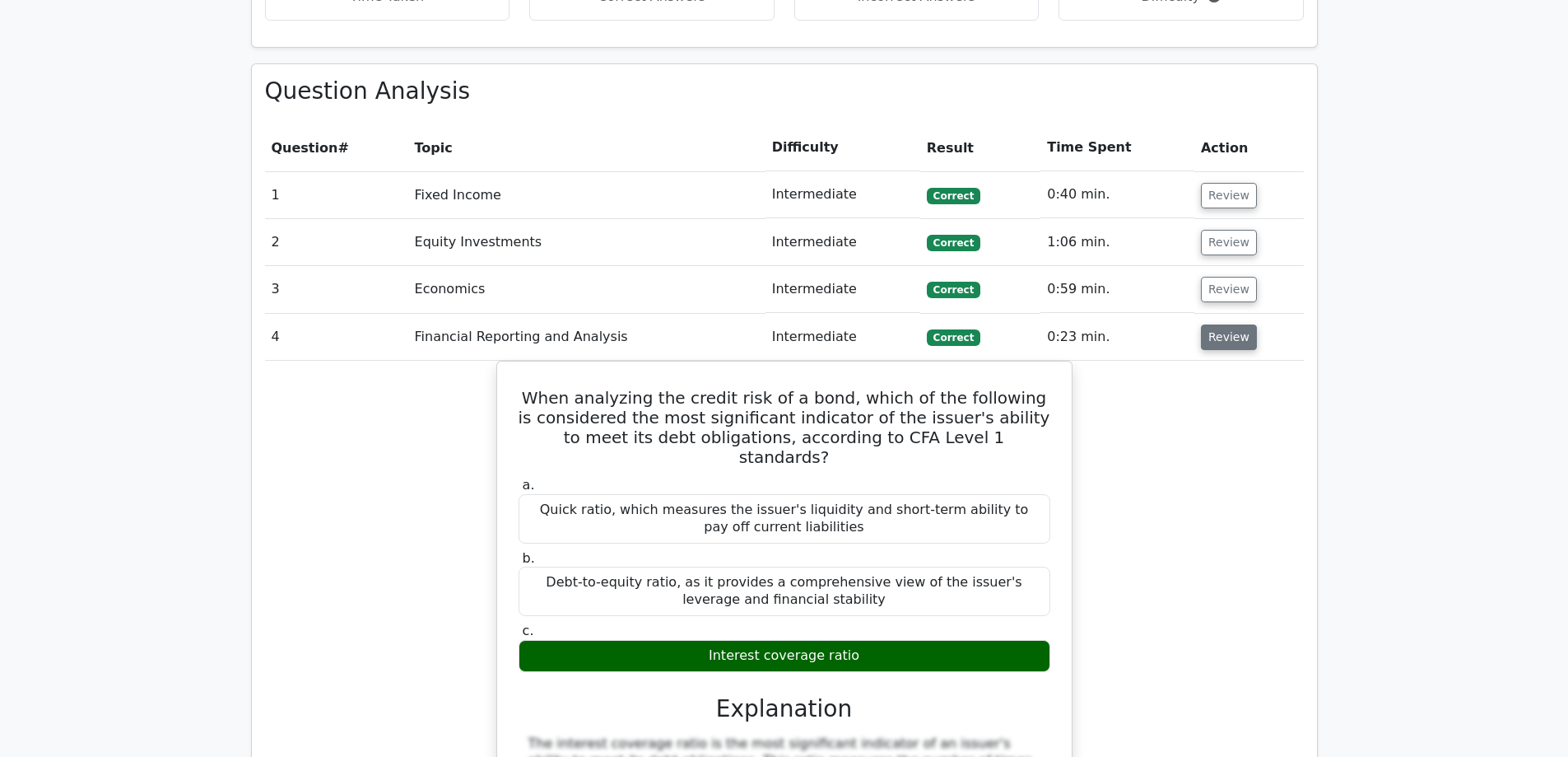
click at [1227, 325] on button "Review" at bounding box center [1229, 337] width 56 height 25
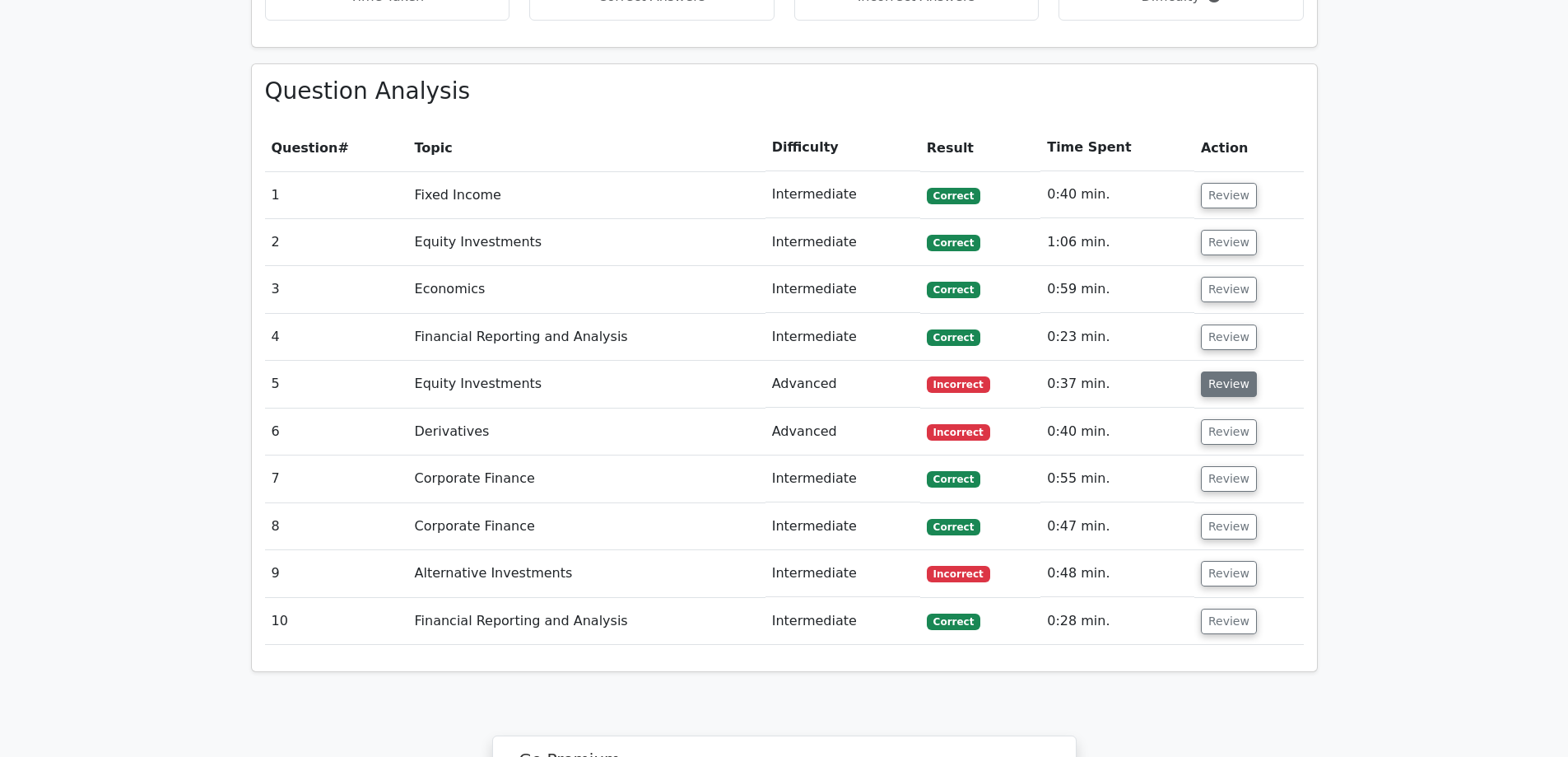
click at [1225, 371] on button "Review" at bounding box center [1229, 384] width 56 height 25
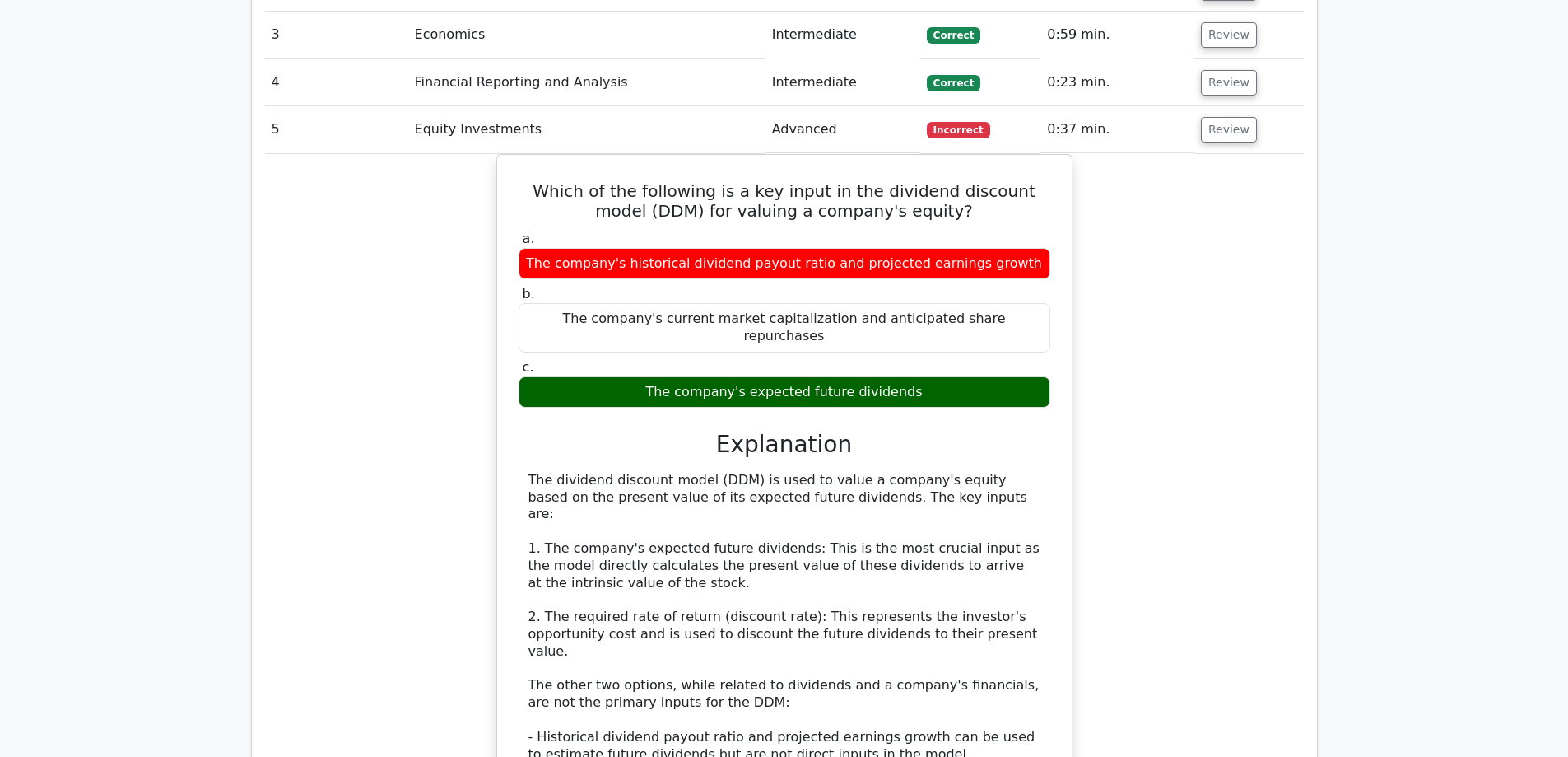
scroll to position [1401, 0]
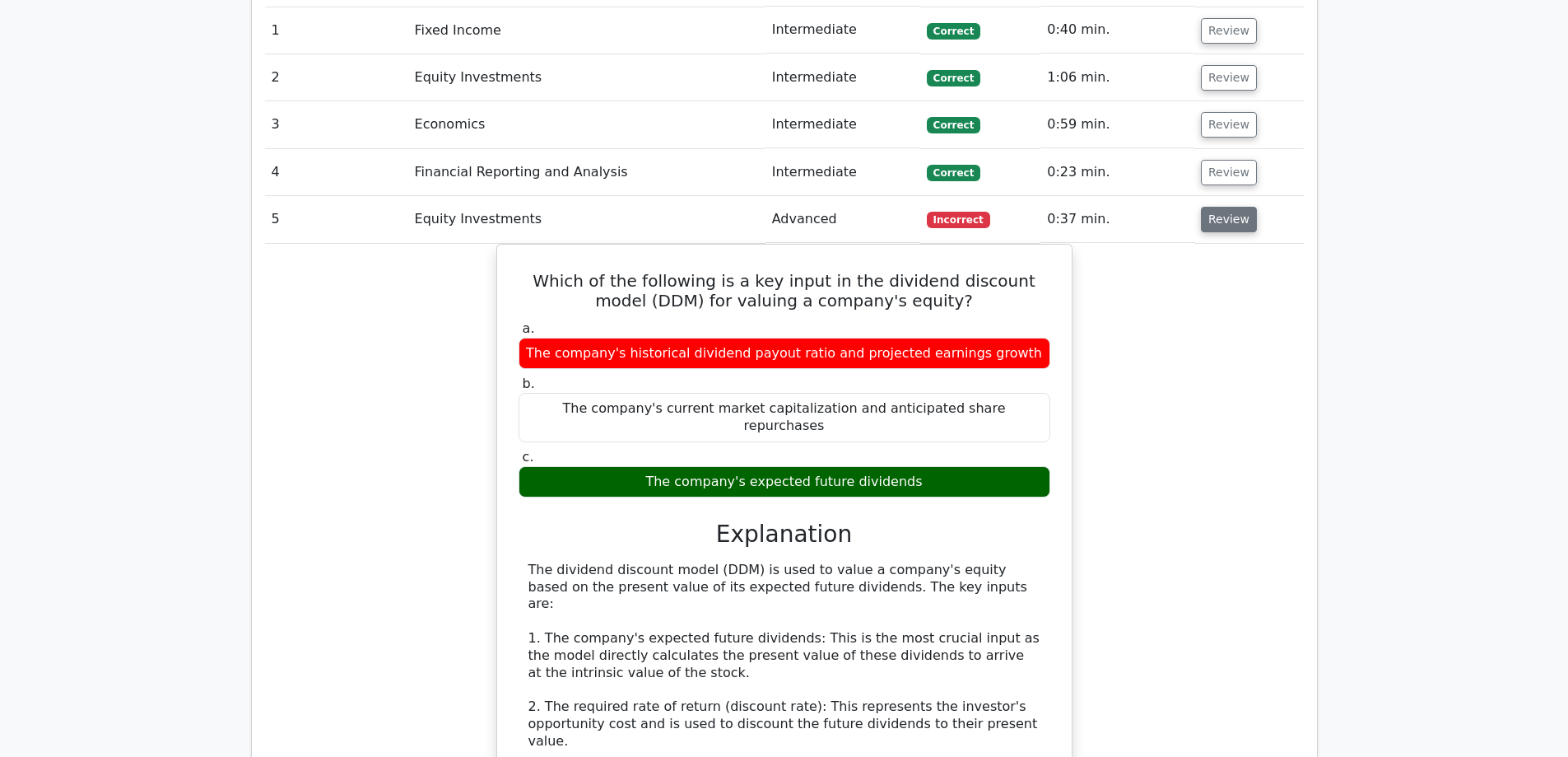
click at [1225, 206] on button "Review" at bounding box center [1229, 219] width 56 height 25
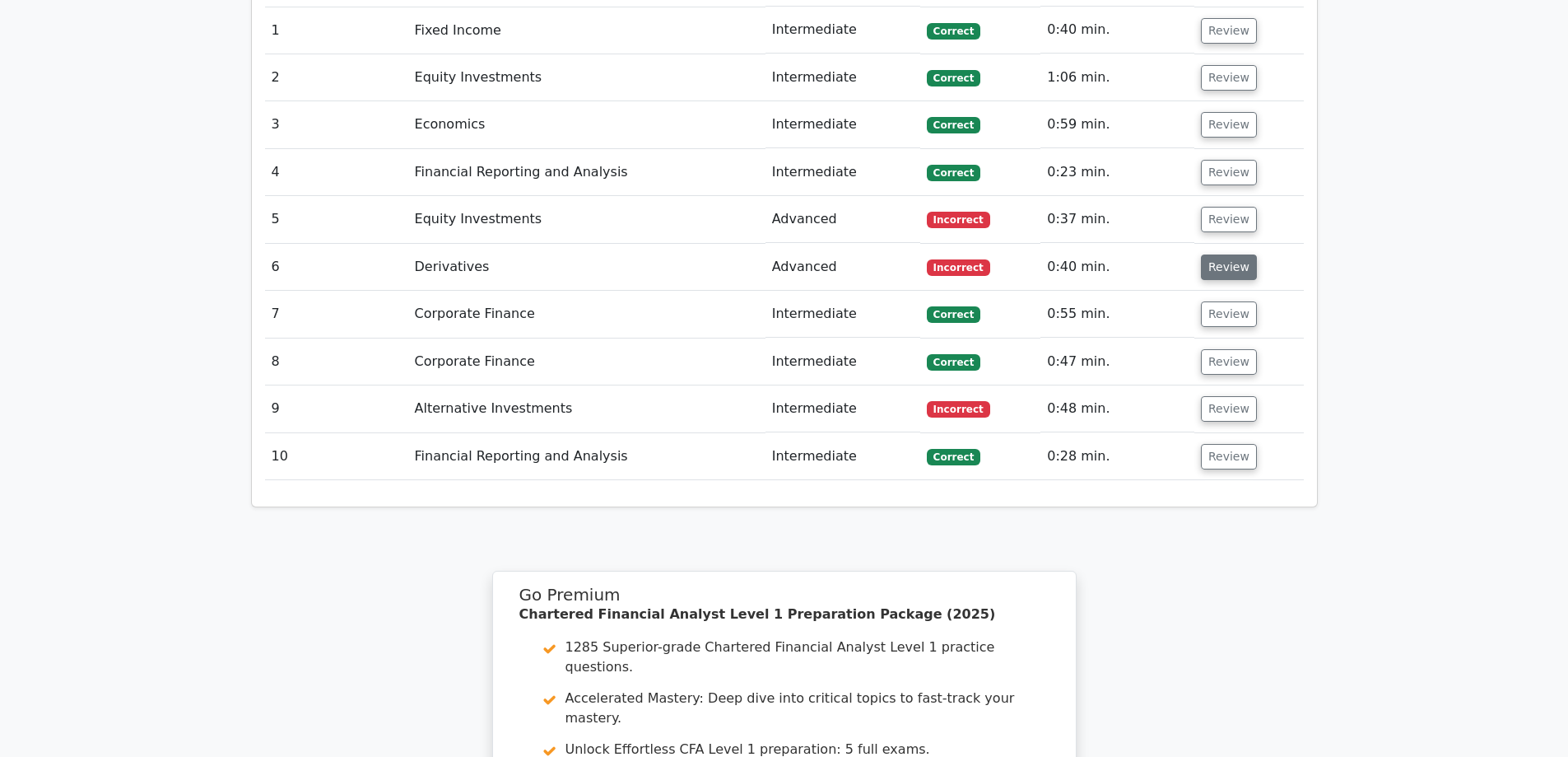
click at [1210, 255] on button "Review" at bounding box center [1229, 267] width 56 height 25
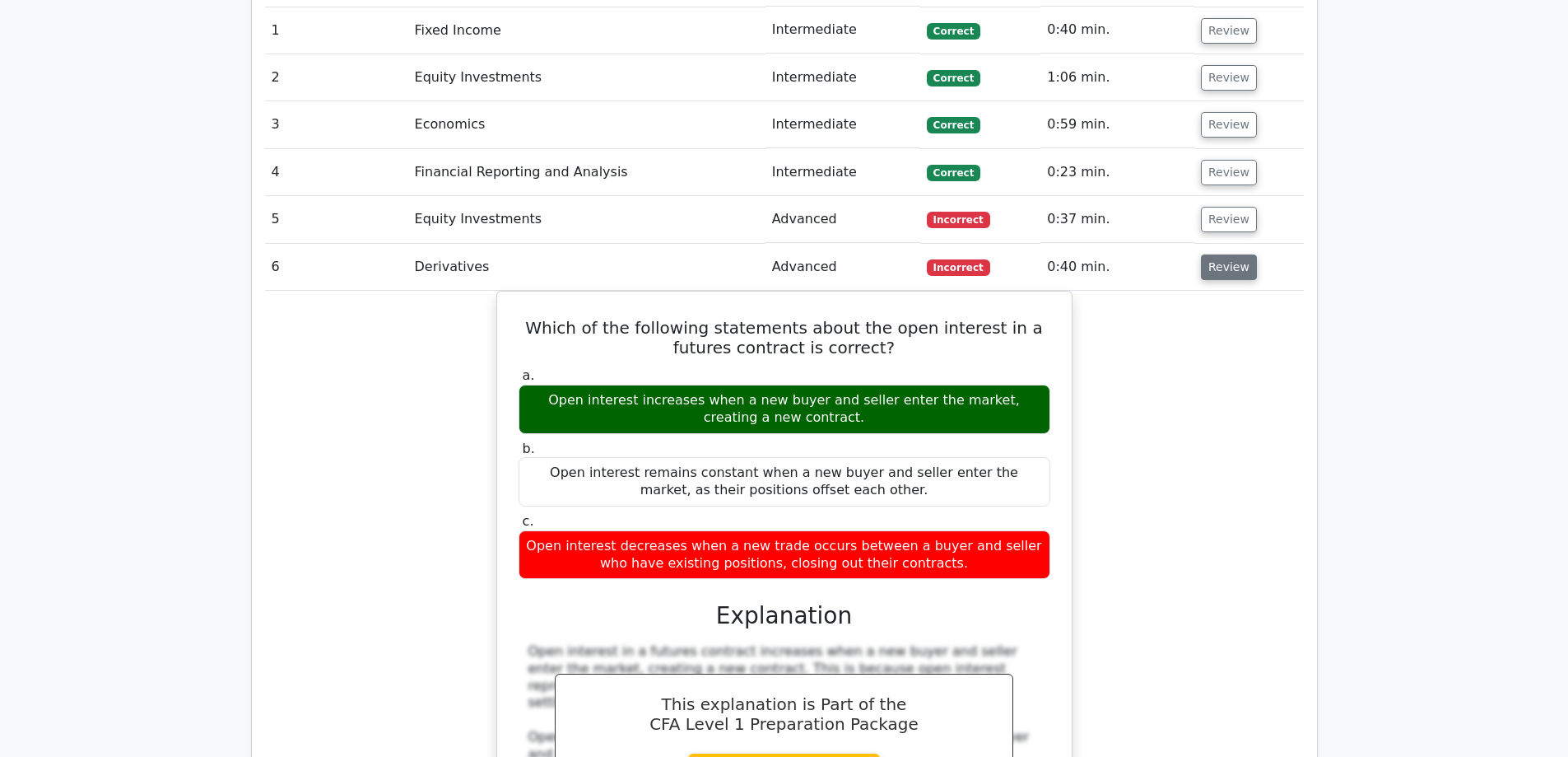
click at [1204, 255] on button "Review" at bounding box center [1229, 267] width 56 height 25
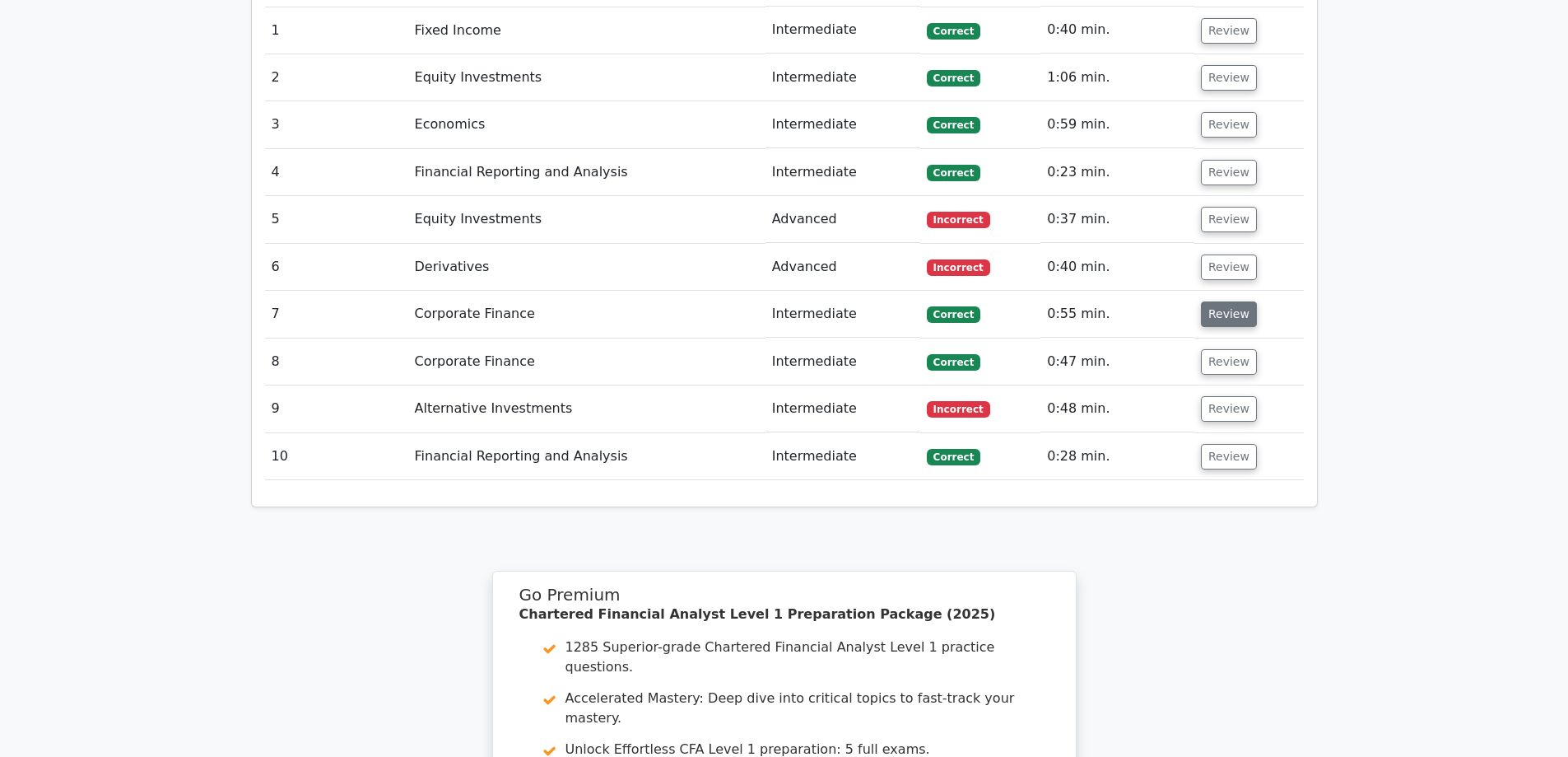
click at [1203, 301] on button "Review" at bounding box center [1229, 314] width 56 height 25
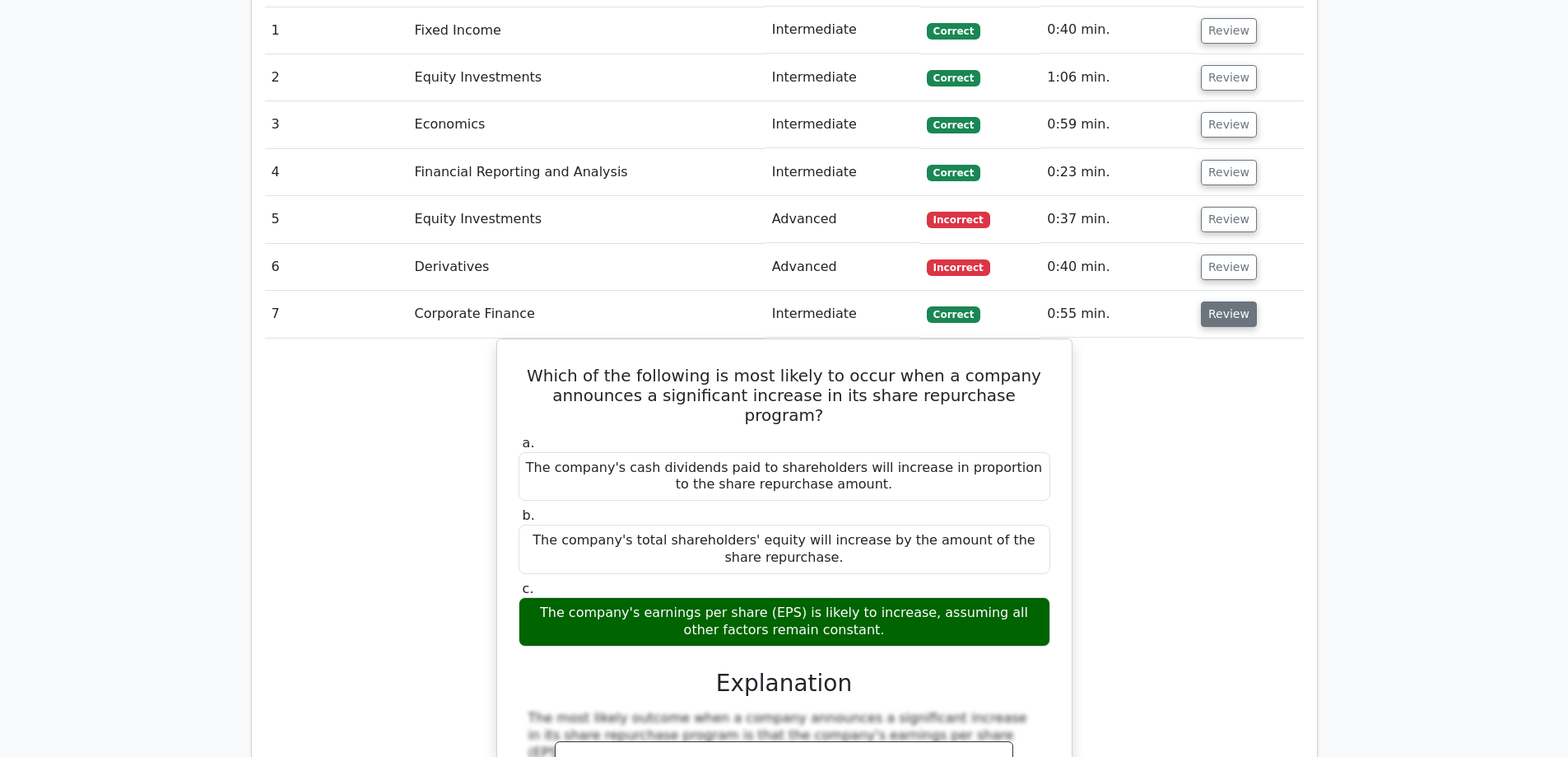
click at [1232, 301] on button "Review" at bounding box center [1229, 314] width 56 height 25
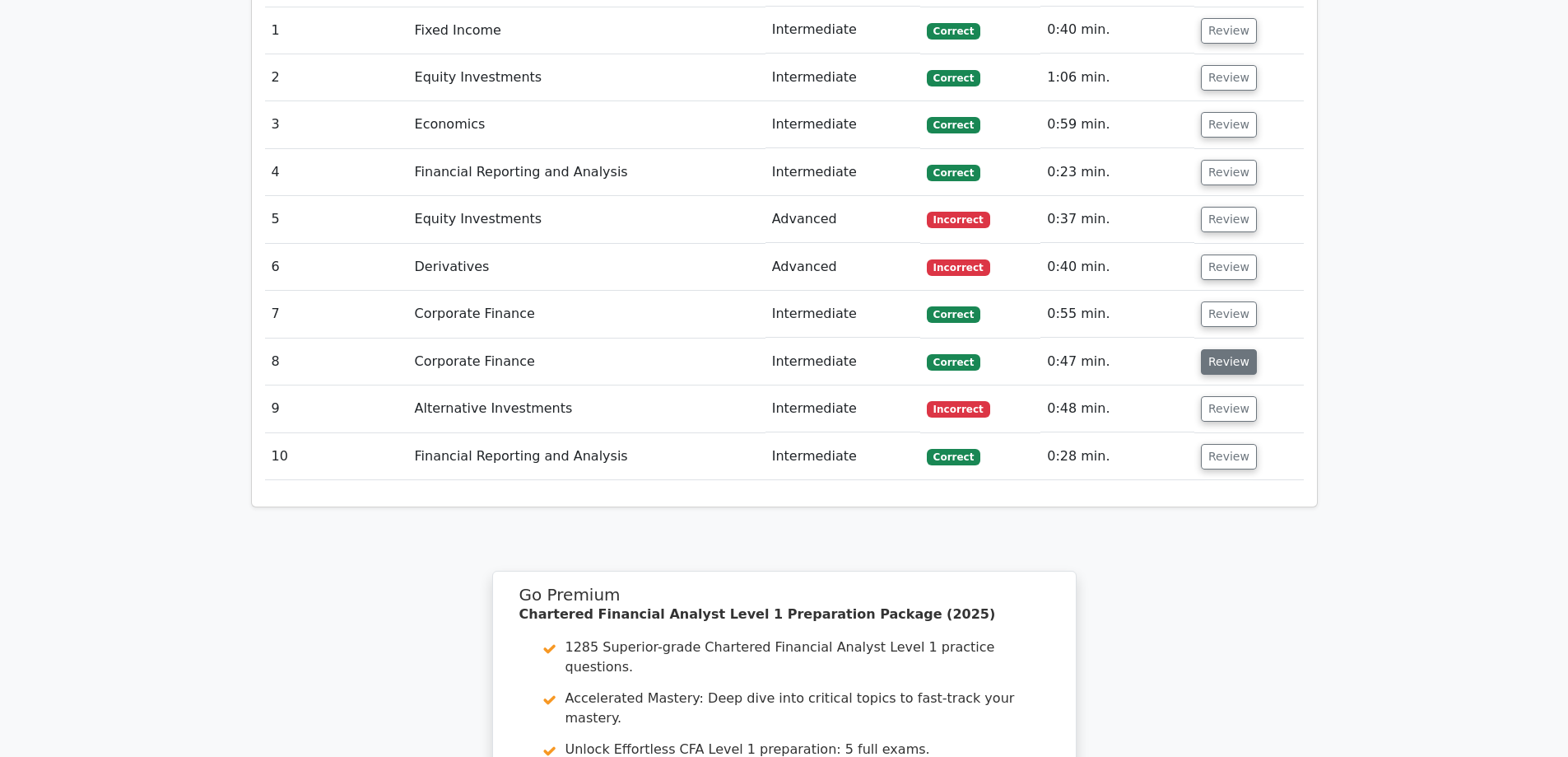
click at [1231, 349] on button "Review" at bounding box center [1229, 362] width 56 height 25
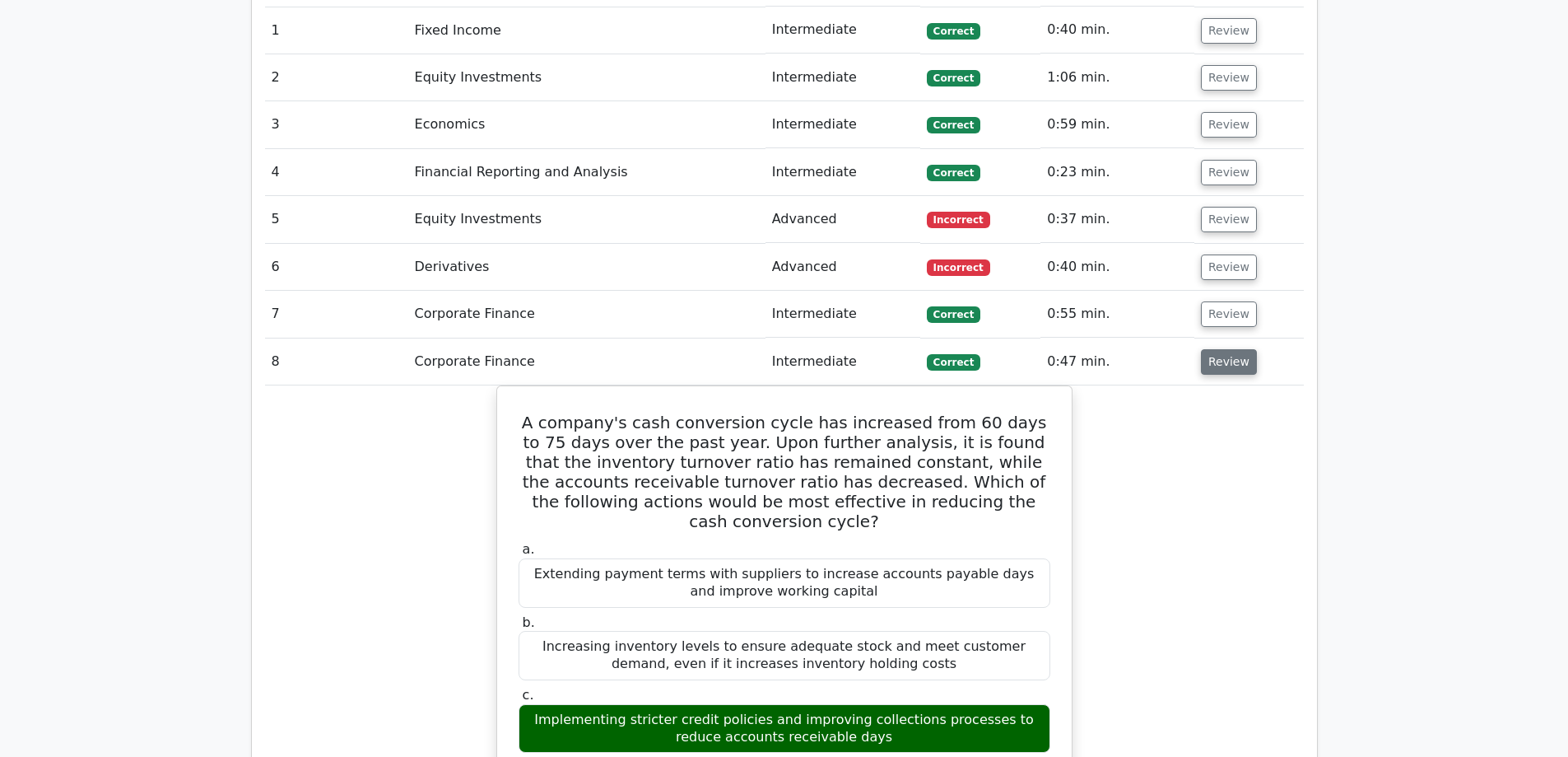
click at [1225, 349] on button "Review" at bounding box center [1229, 362] width 56 height 25
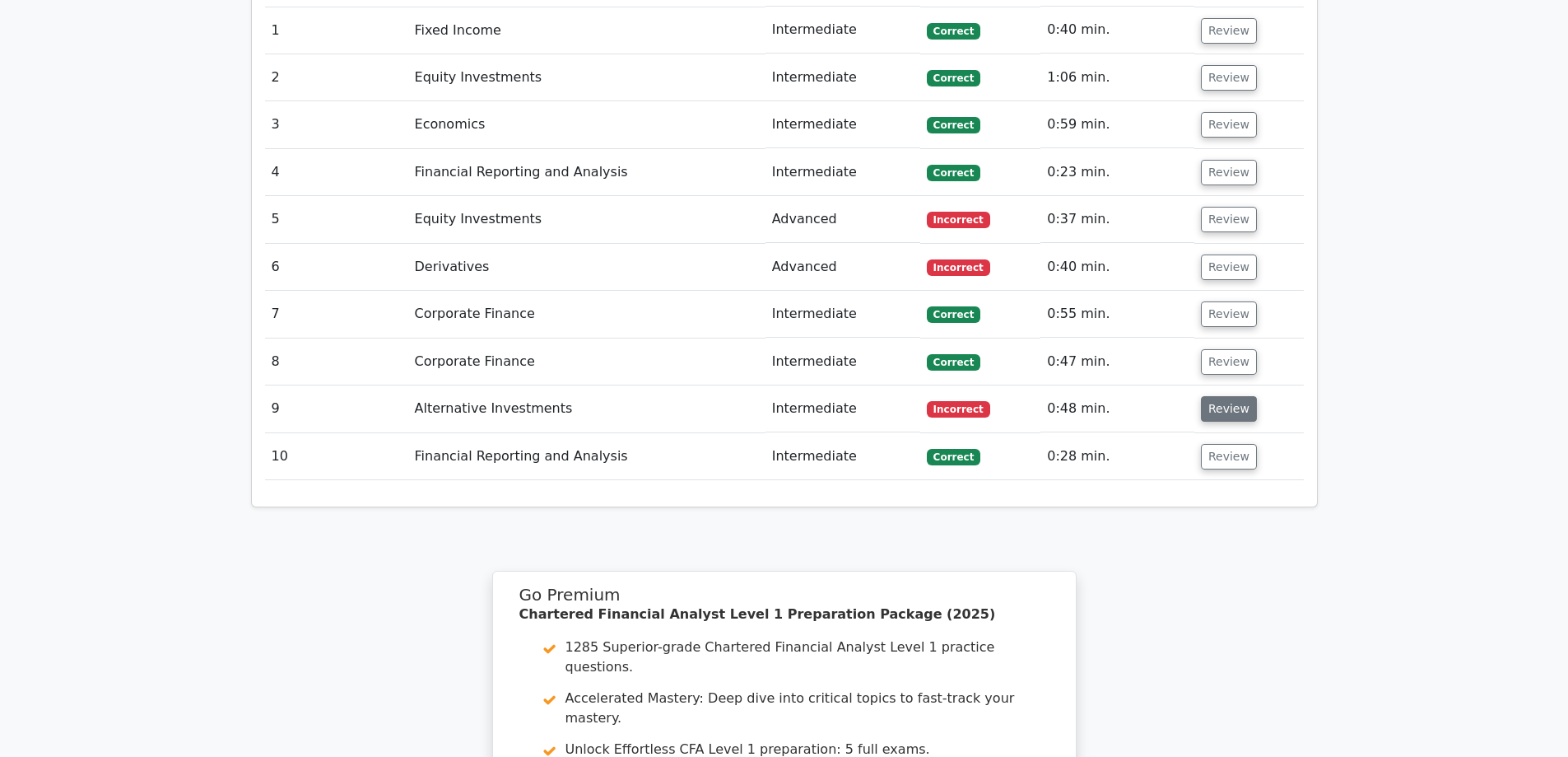
click at [1225, 396] on button "Review" at bounding box center [1229, 409] width 56 height 25
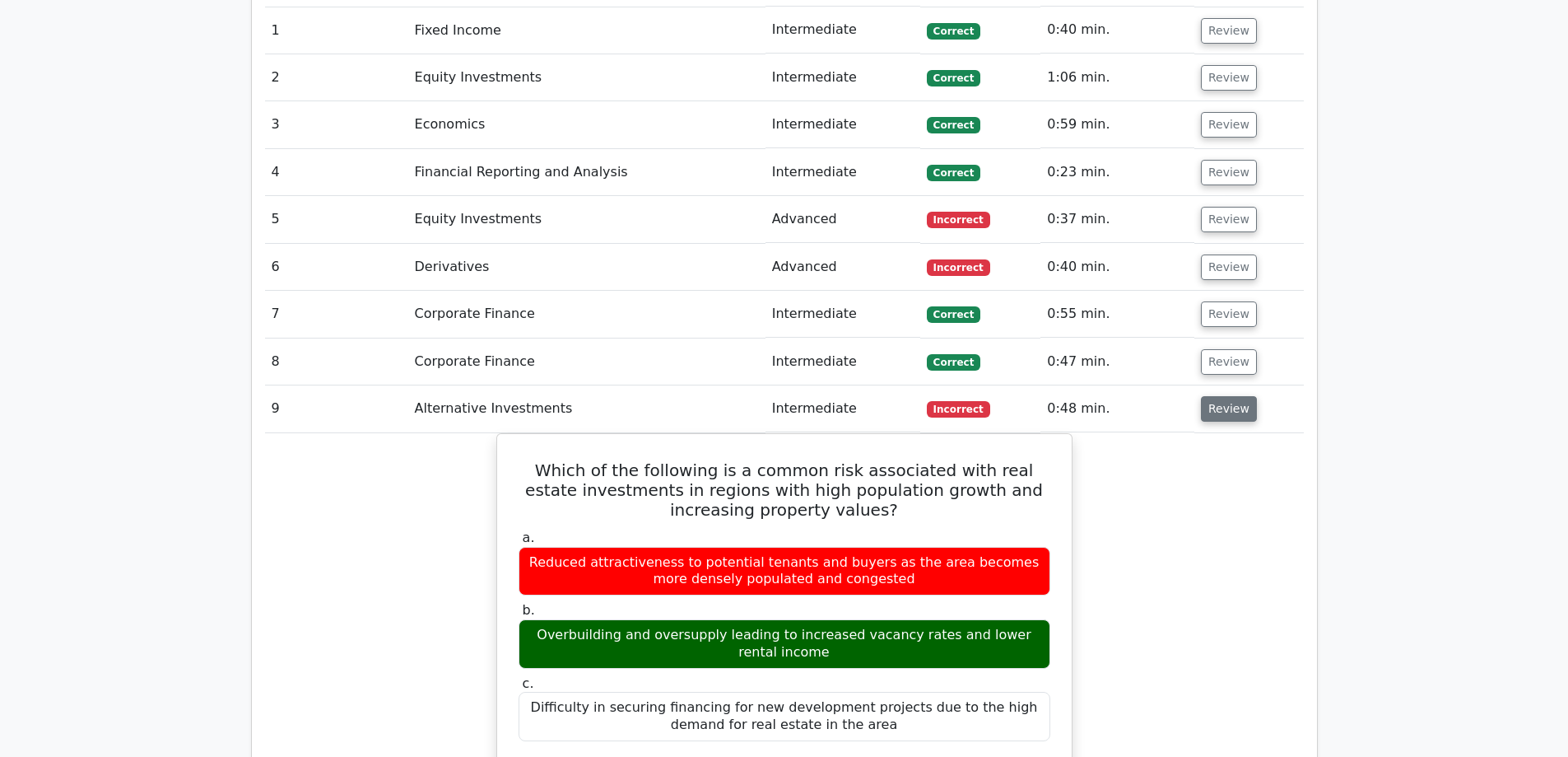
click at [1222, 396] on button "Review" at bounding box center [1229, 409] width 56 height 25
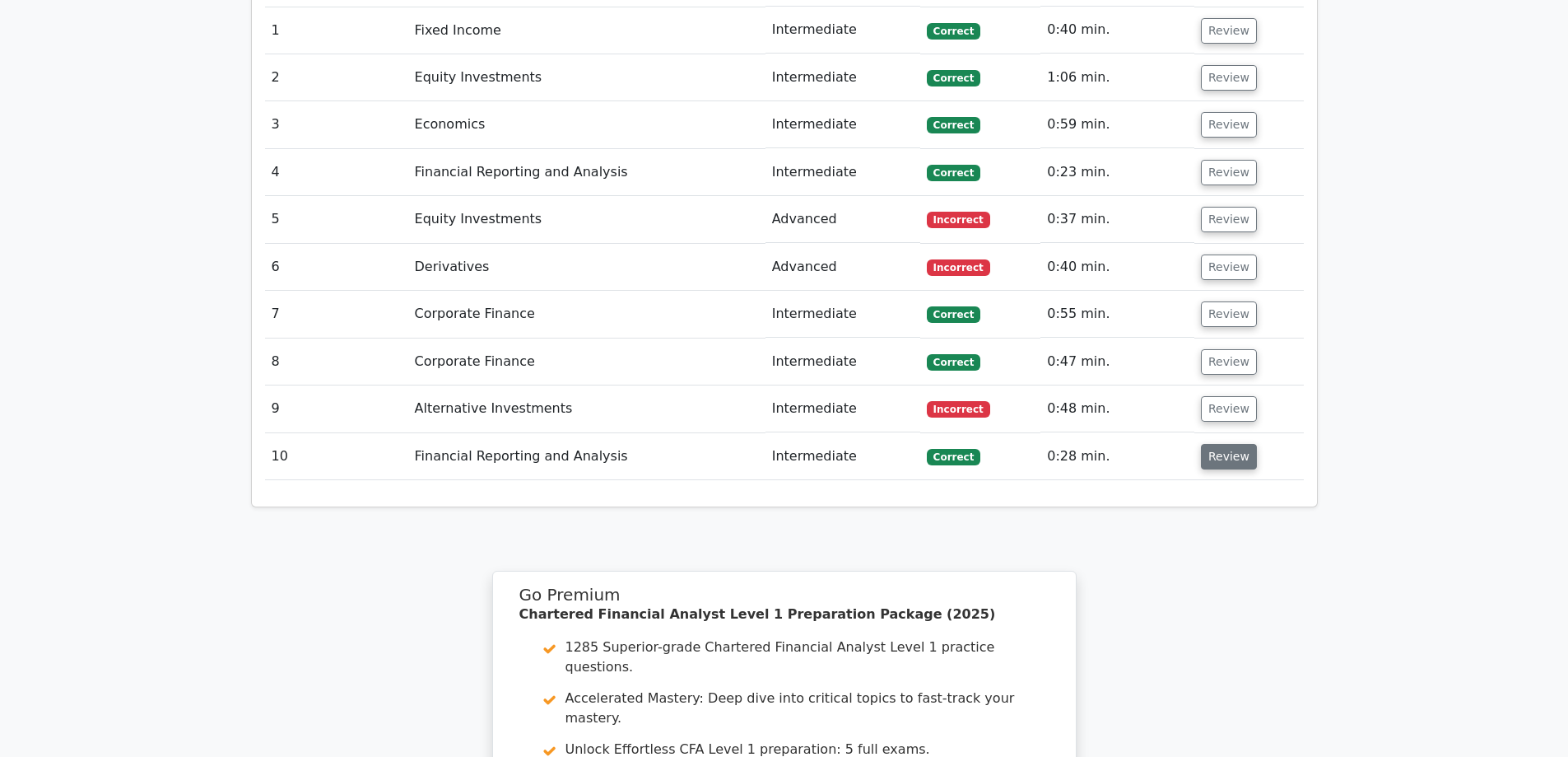
click at [1205, 444] on button "Review" at bounding box center [1229, 457] width 56 height 25
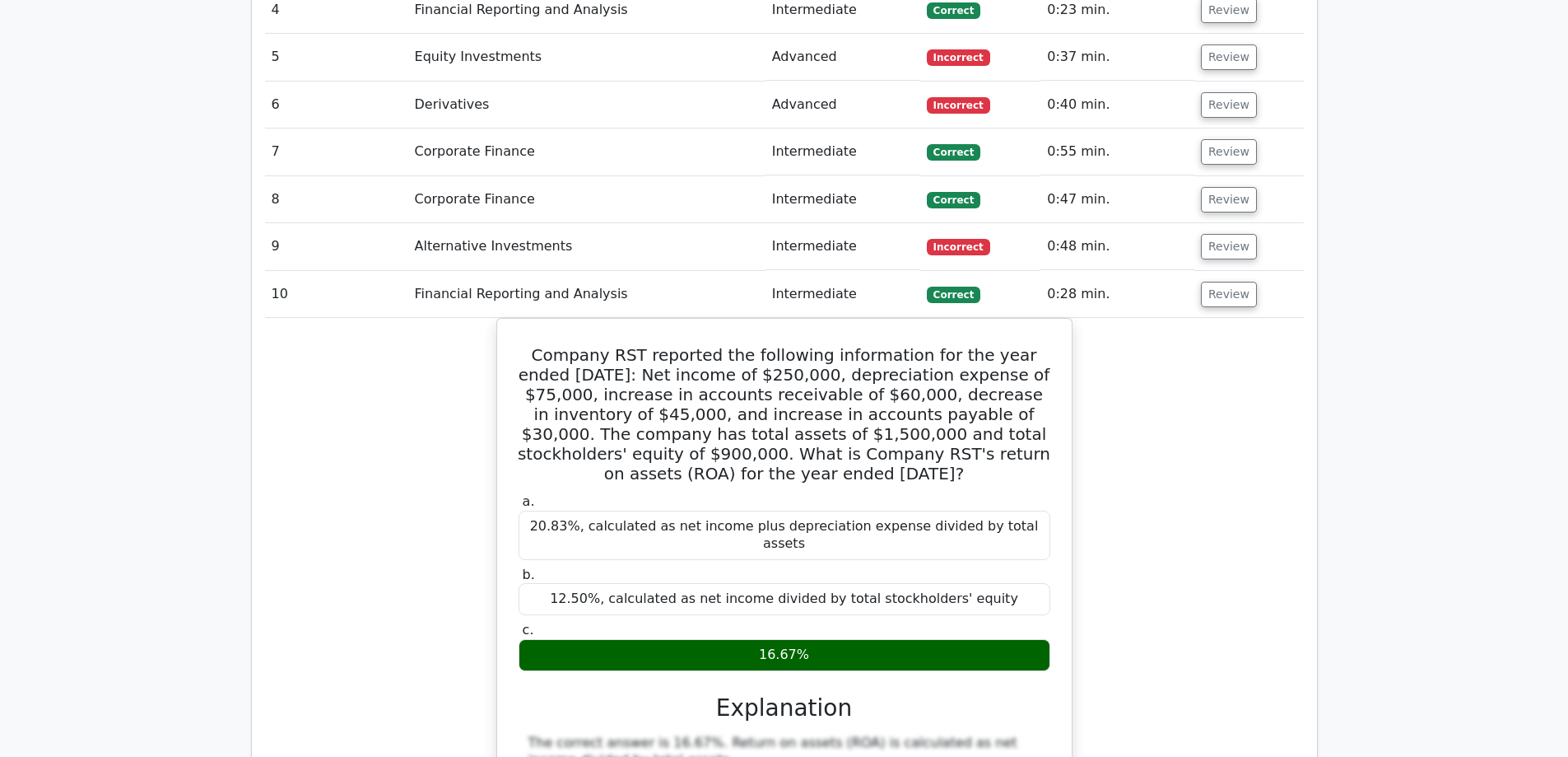
scroll to position [1566, 0]
